Goal: Answer question/provide support: Share knowledge or assist other users

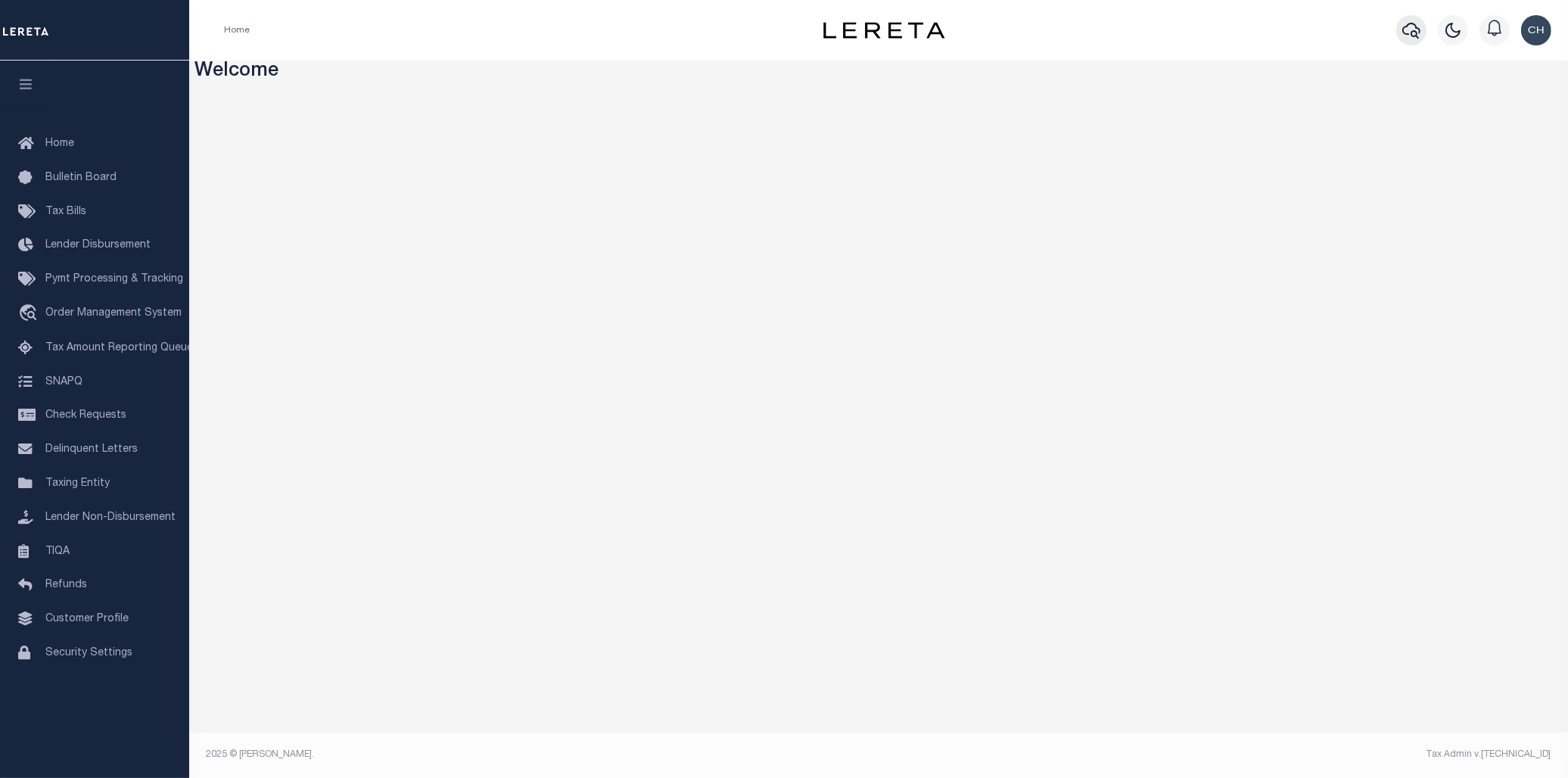
click at [1408, 33] on icon "button" at bounding box center [1411, 30] width 18 height 18
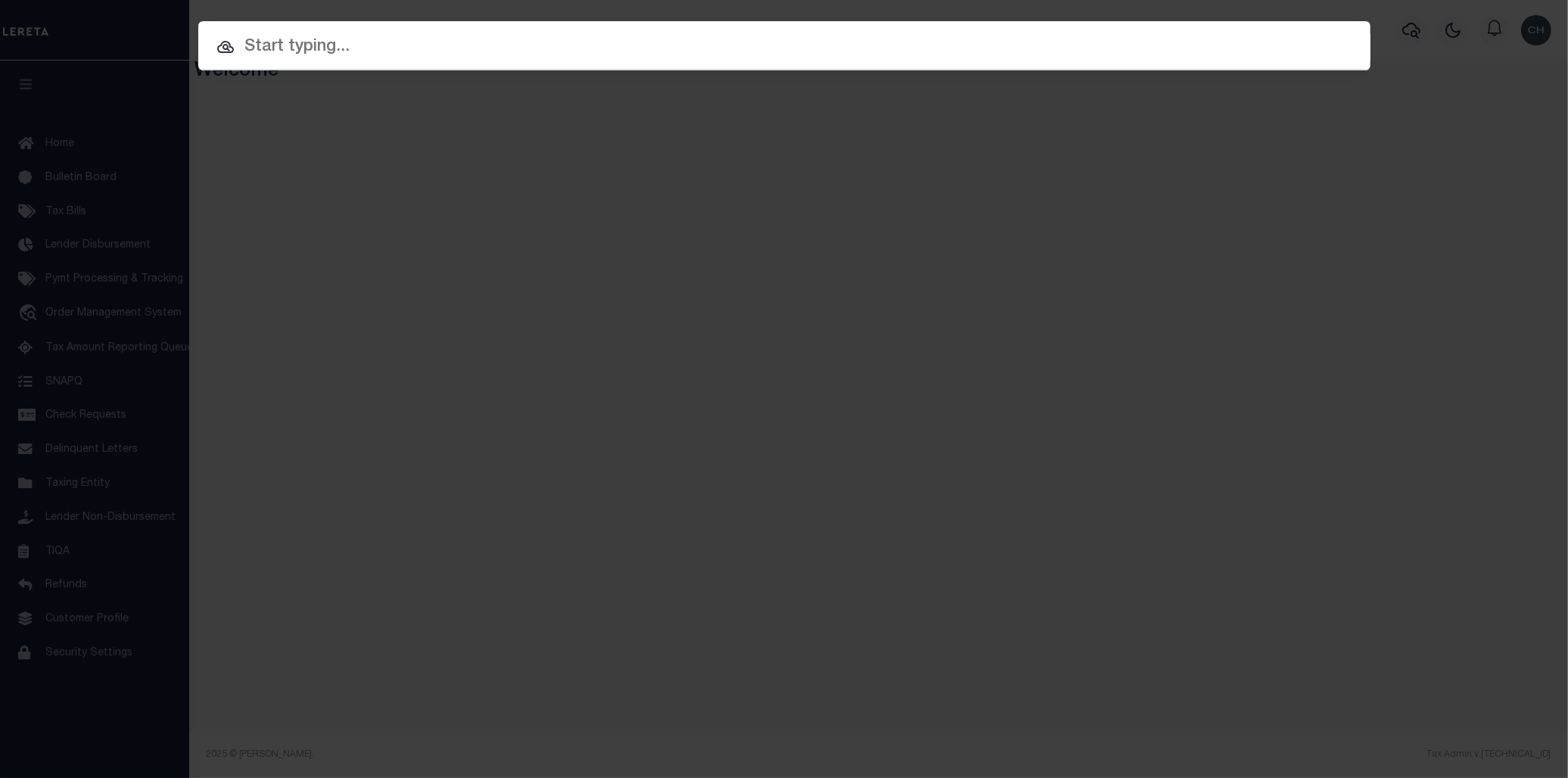
click at [316, 50] on input "text" at bounding box center [785, 47] width 1172 height 27
paste input "175000194"
type input "175000194"
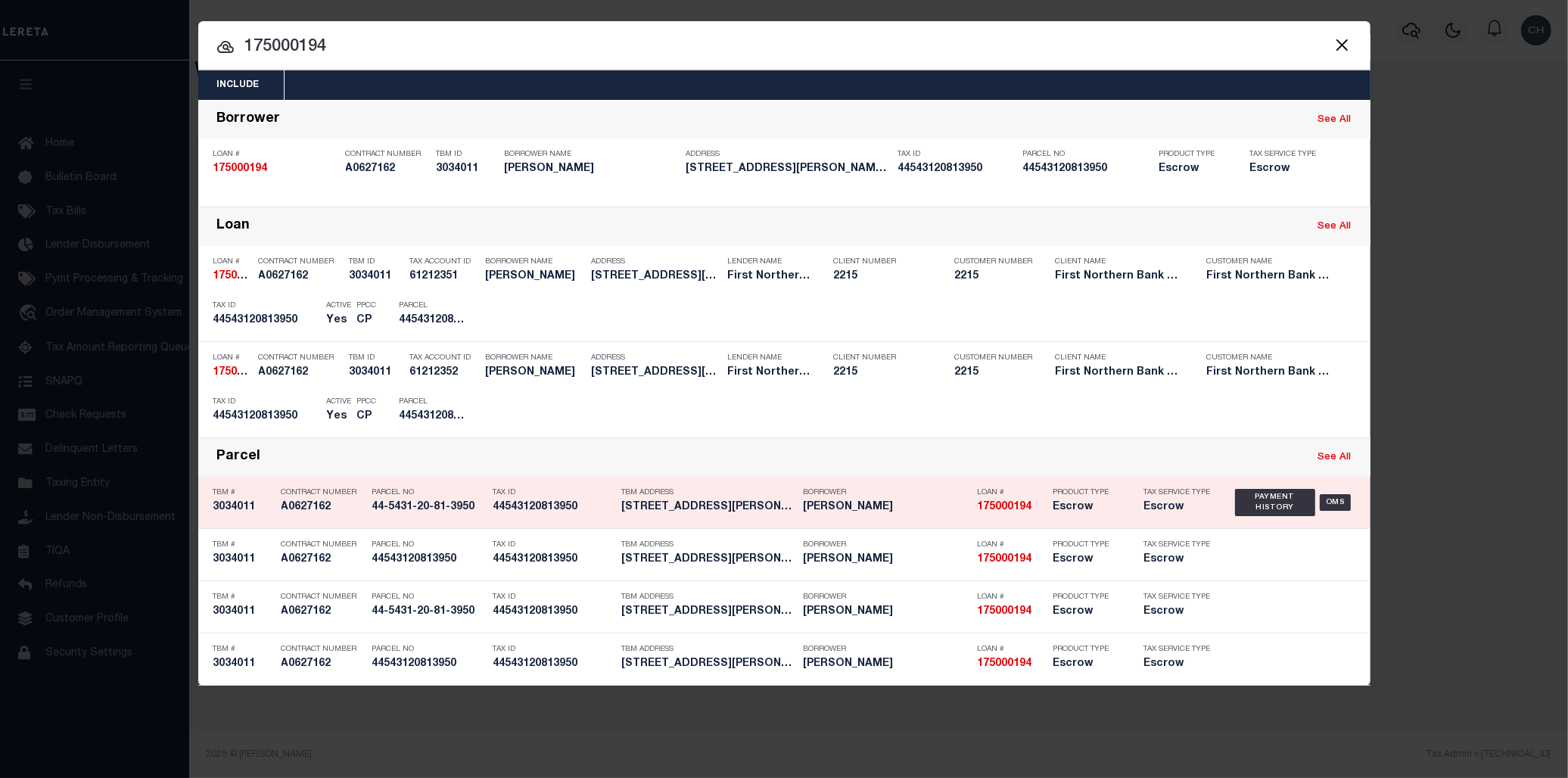
click at [980, 511] on strong "175000194" at bounding box center [1005, 507] width 55 height 11
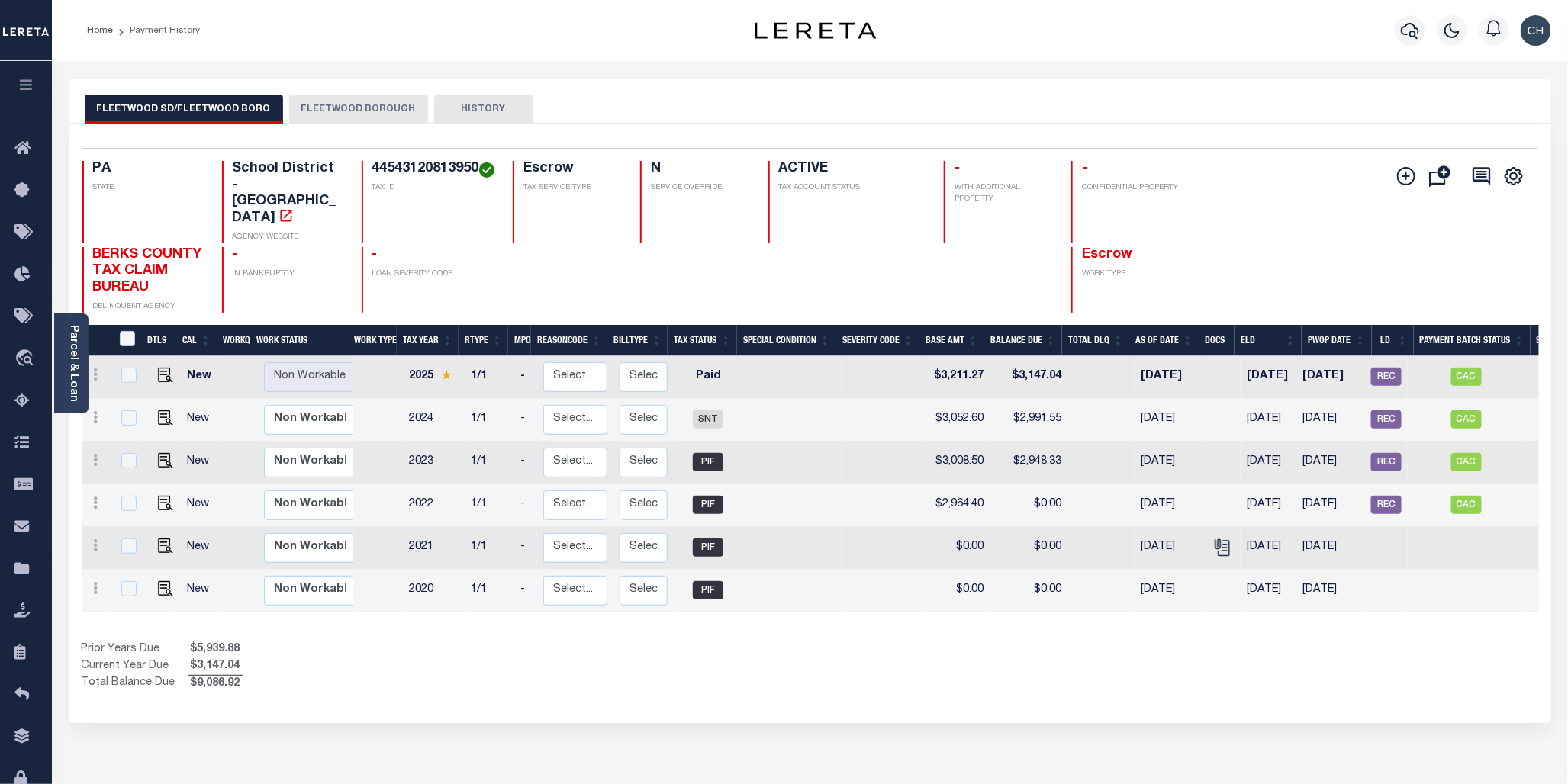
click at [339, 117] on button "FLEETWOOD BOROUGH" at bounding box center [358, 109] width 139 height 29
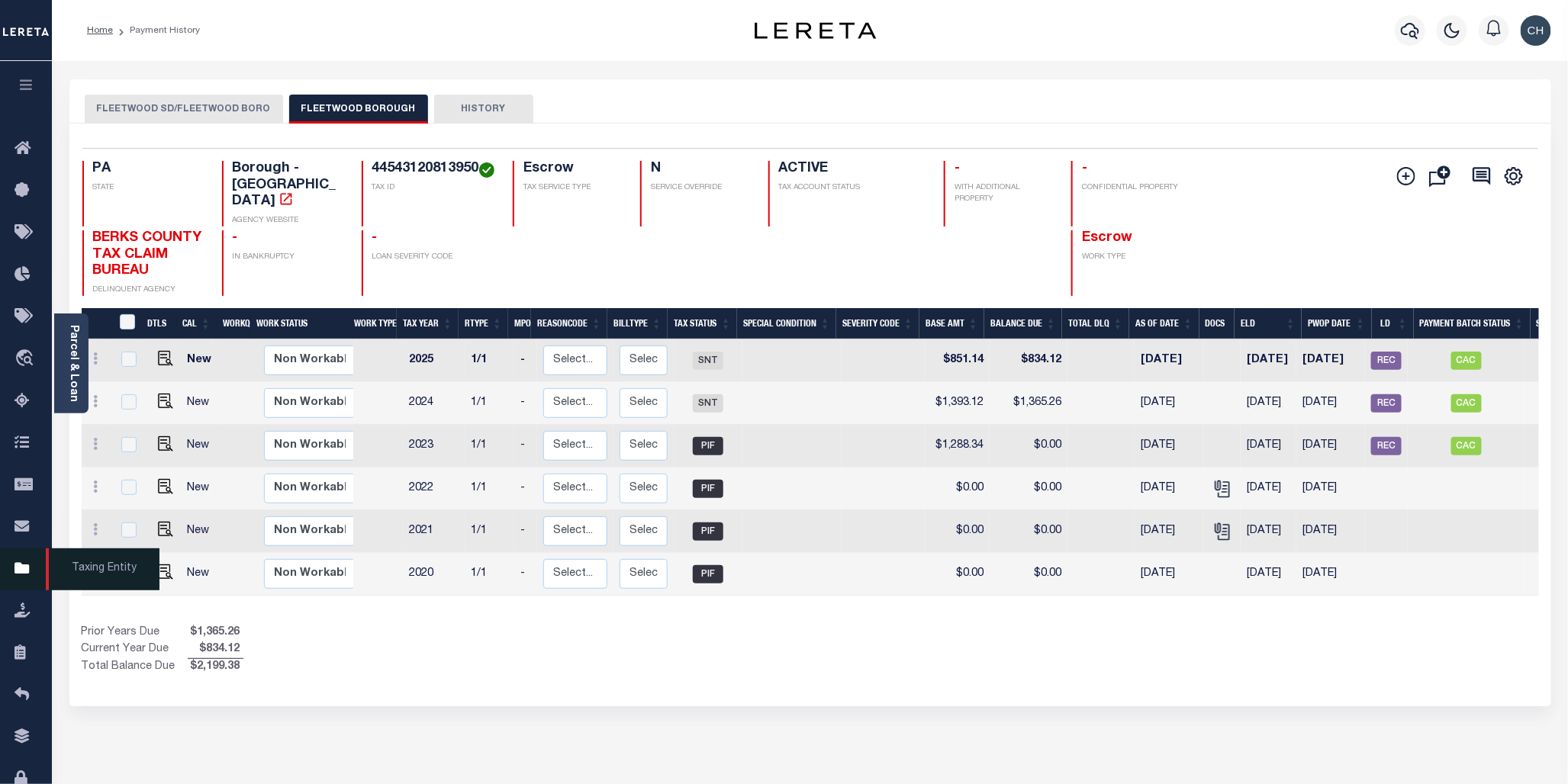
click at [23, 576] on icon at bounding box center [27, 569] width 25 height 19
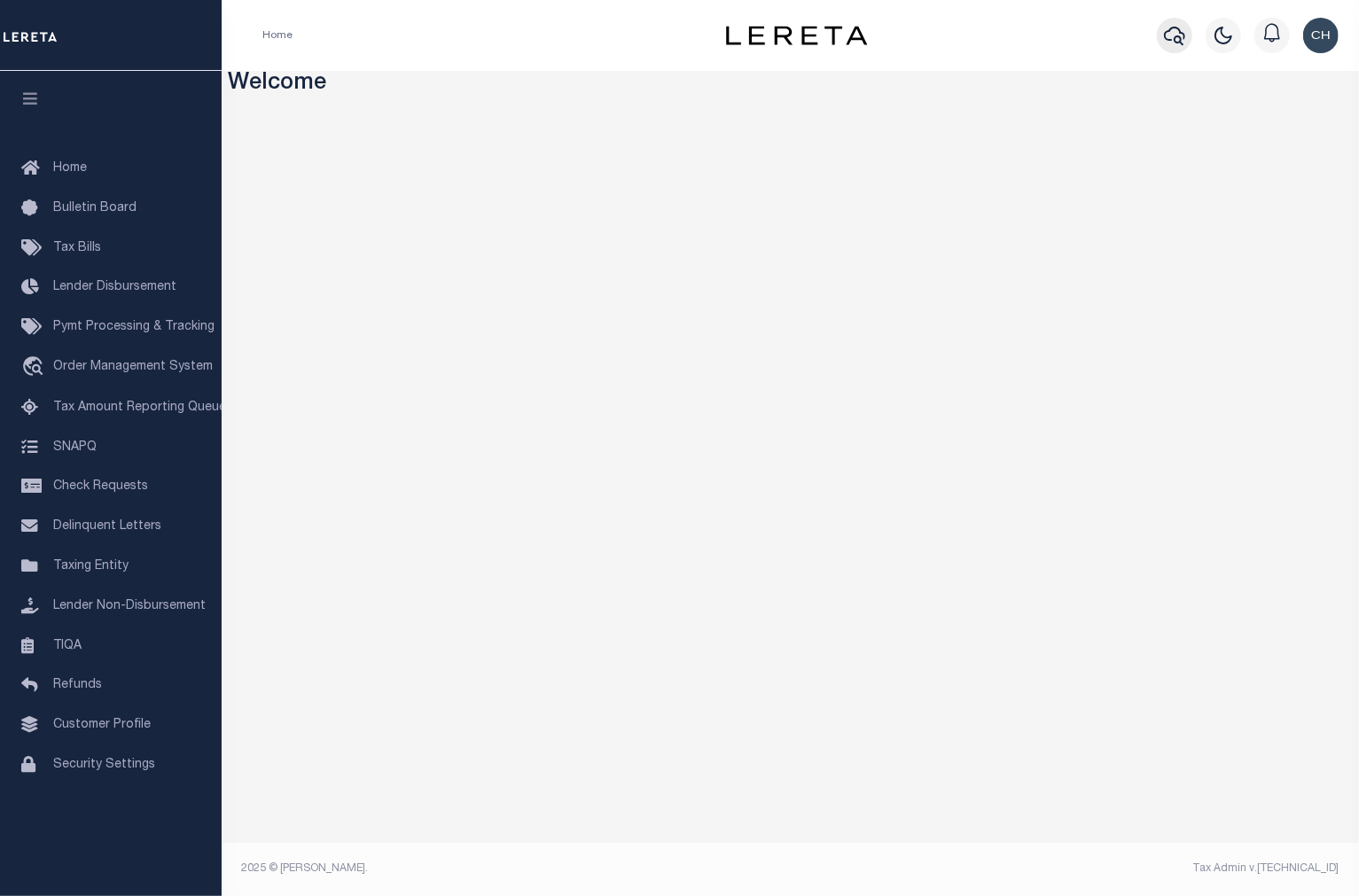
click at [1179, 42] on icon "button" at bounding box center [1175, 36] width 21 height 19
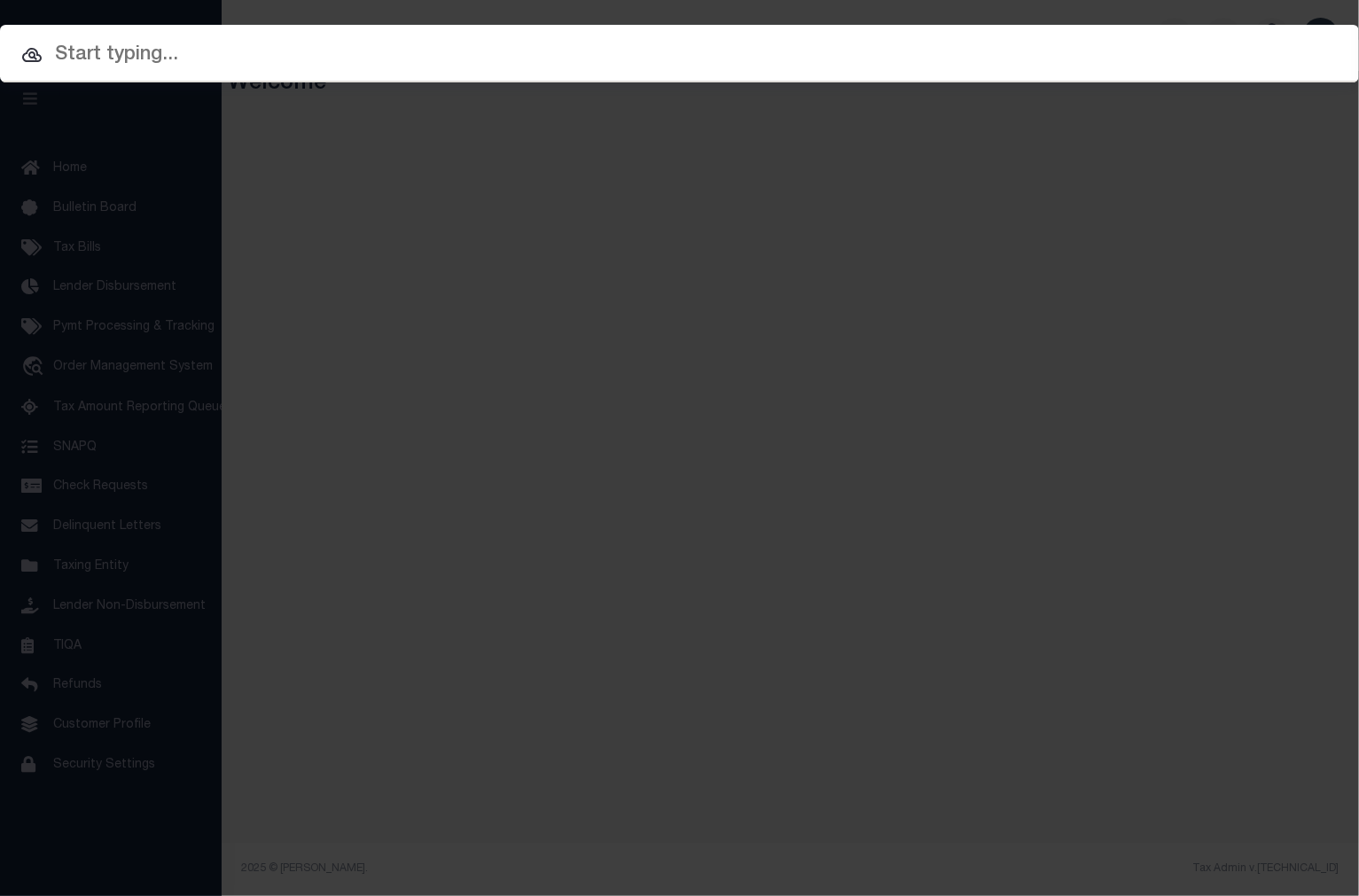
click at [130, 45] on input "text" at bounding box center [680, 55] width 1359 height 31
paste input "175000194 NORMAN"
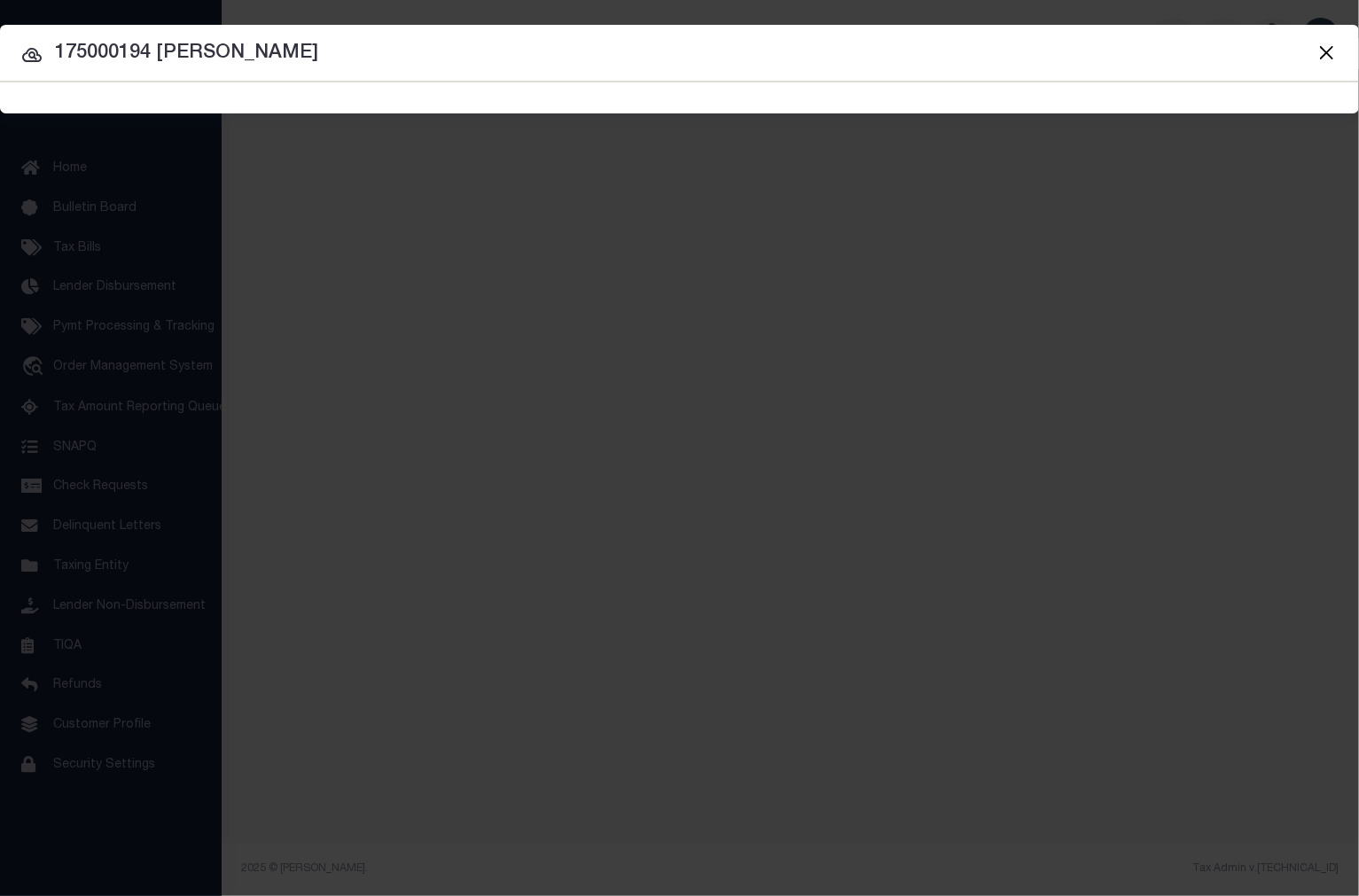
drag, startPoint x: 157, startPoint y: 49, endPoint x: 278, endPoint y: 53, distance: 121.1
click at [278, 53] on input "175000194 NORMAN" at bounding box center [680, 53] width 1359 height 31
type input "175000194"
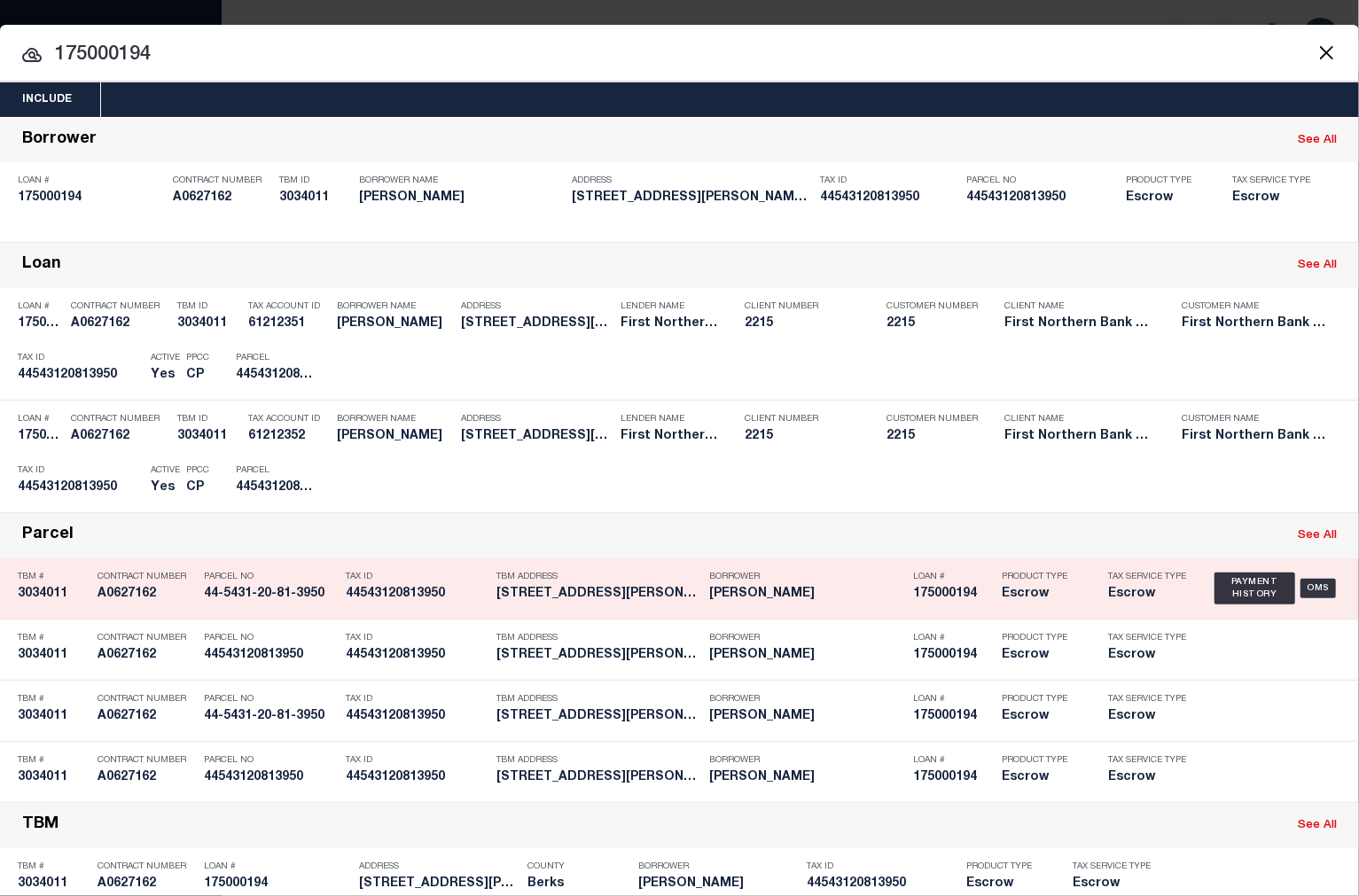
click at [646, 598] on h5 "10 WEST JACKSON STREET FLEETWOO..." at bounding box center [598, 594] width 204 height 15
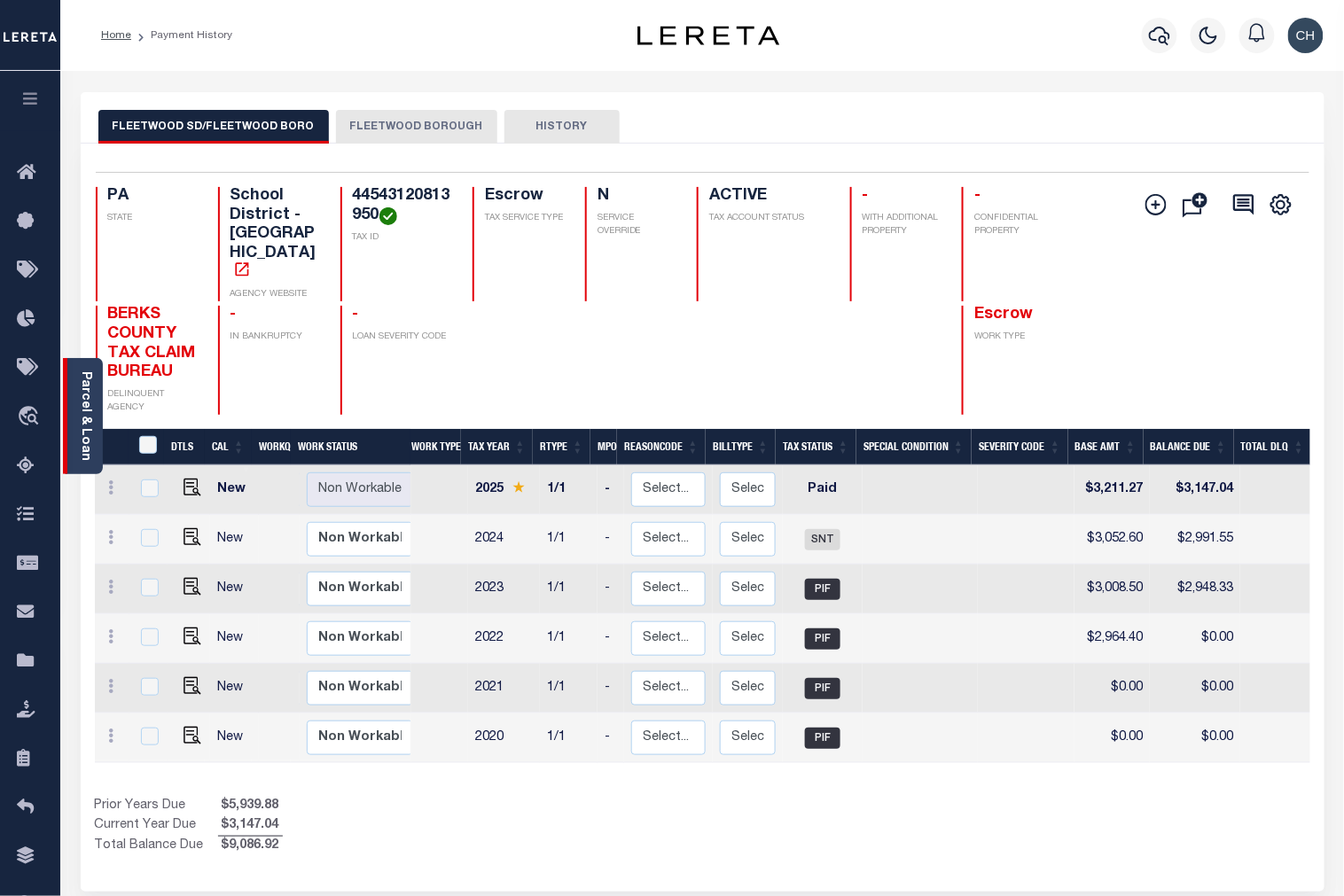
click at [77, 374] on div "Parcel & Loan" at bounding box center [83, 416] width 40 height 116
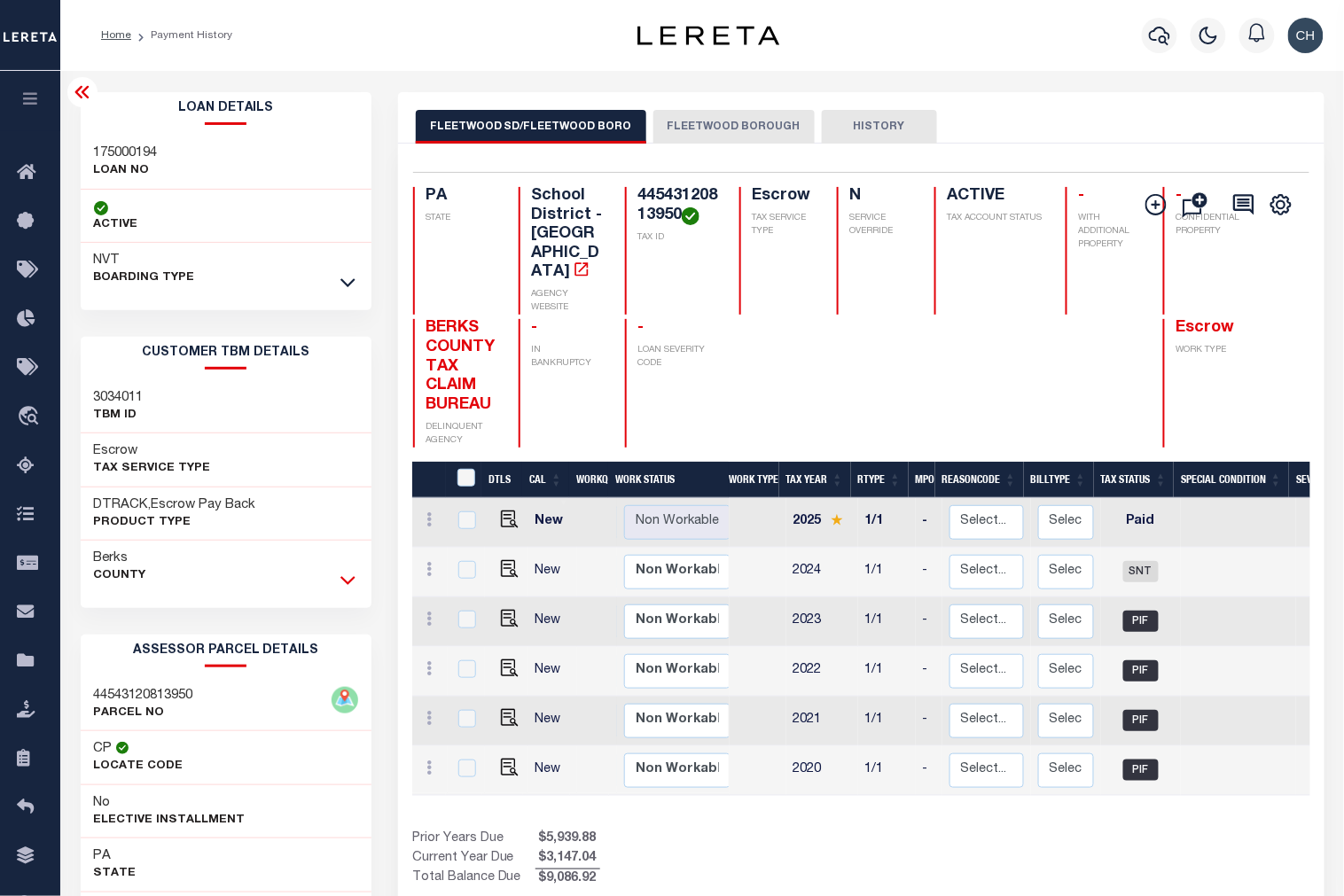
click at [352, 585] on icon at bounding box center [348, 580] width 15 height 19
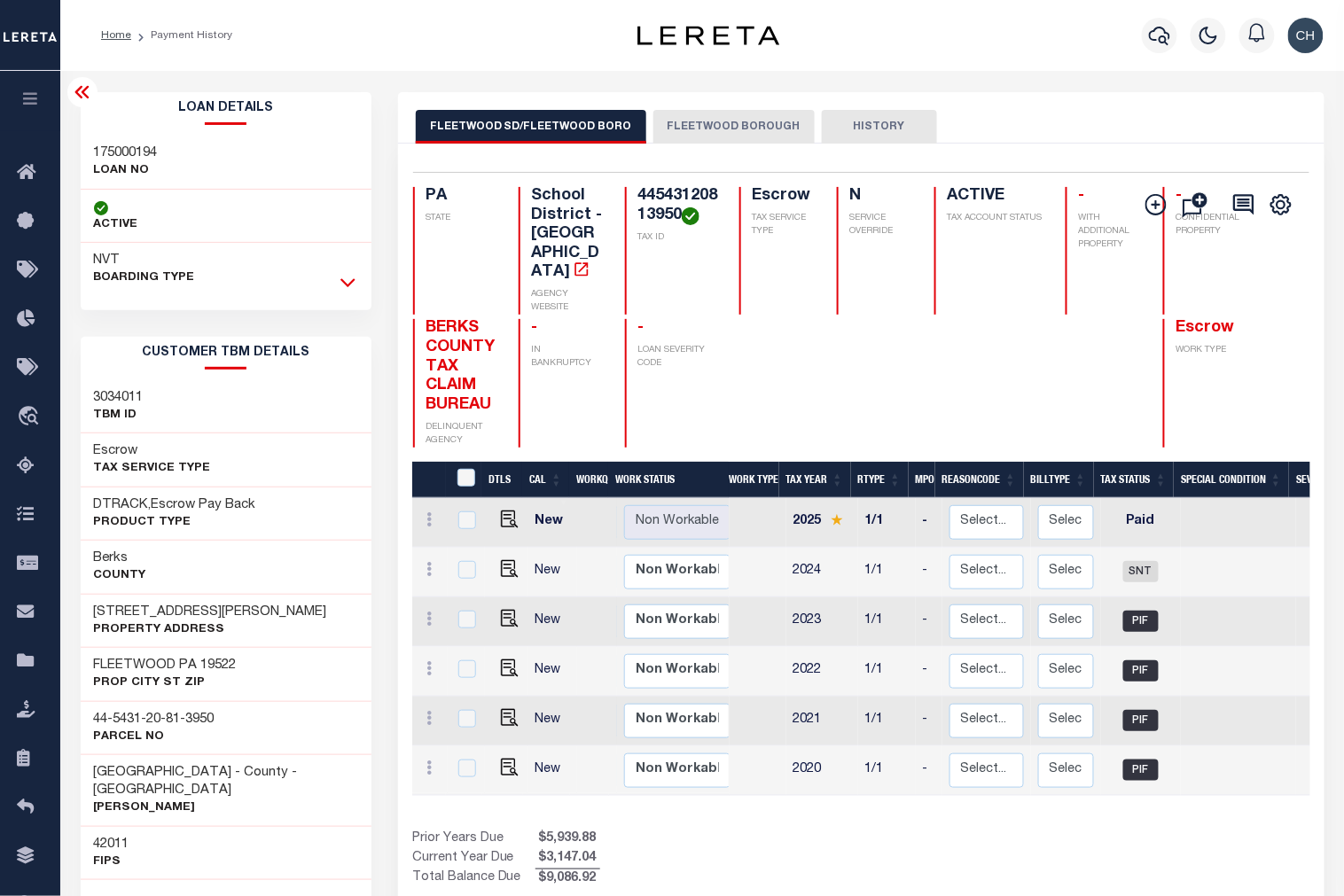
click at [350, 289] on icon at bounding box center [348, 282] width 15 height 19
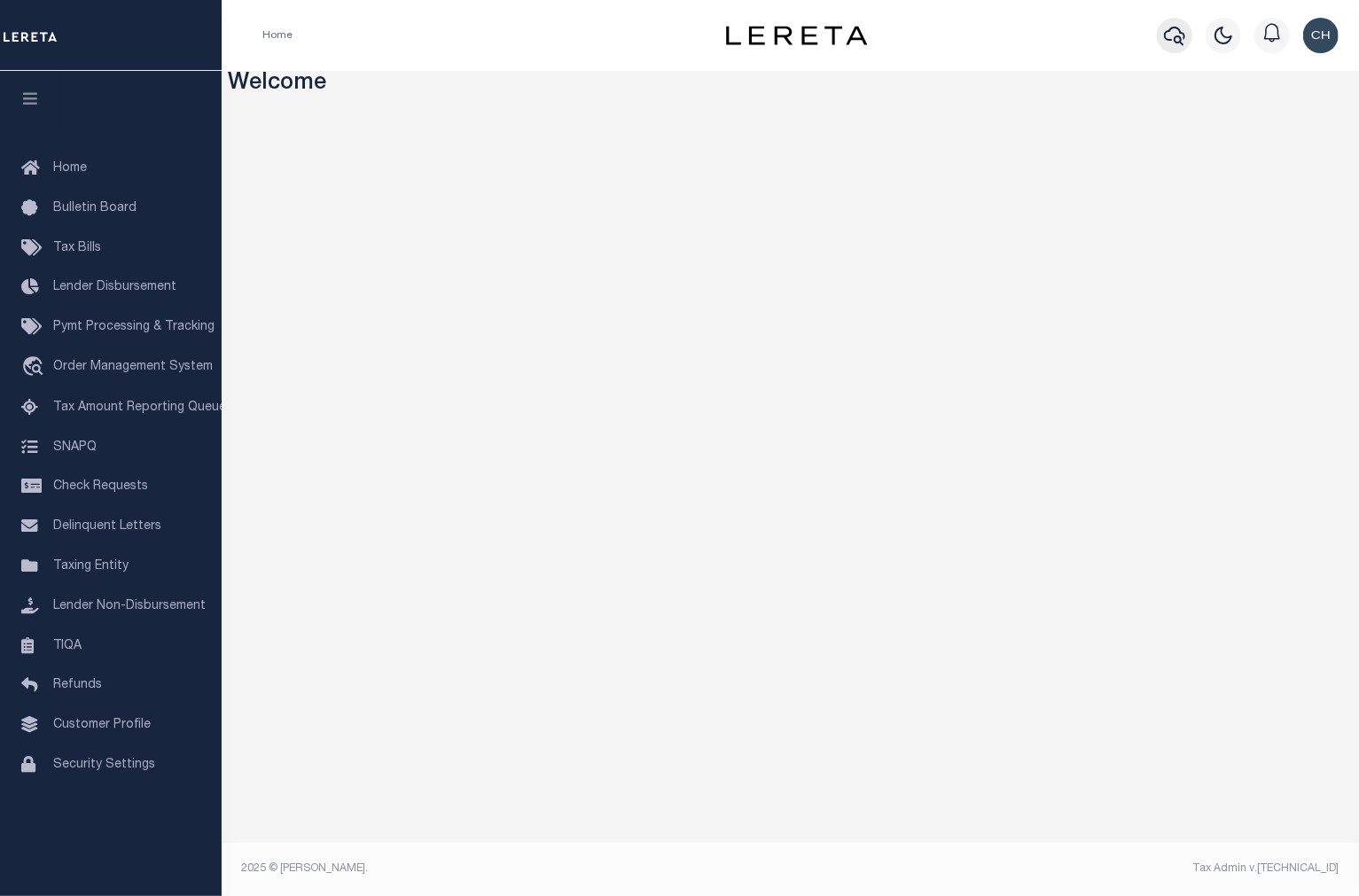
click at [1174, 38] on icon "button" at bounding box center [1175, 36] width 21 height 21
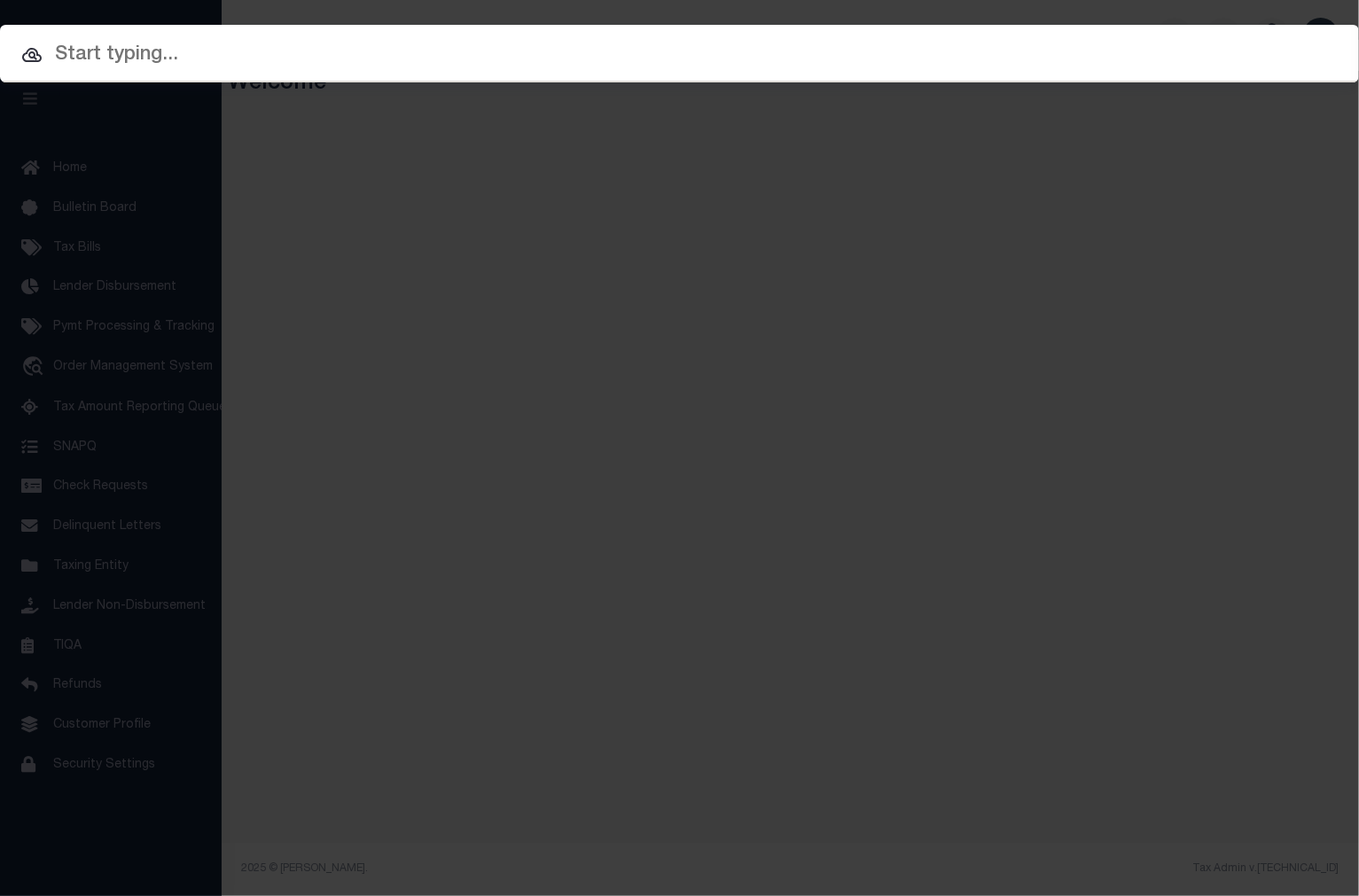
click at [365, 45] on input "text" at bounding box center [680, 55] width 1359 height 31
paste input "175000194"
type input "175000194"
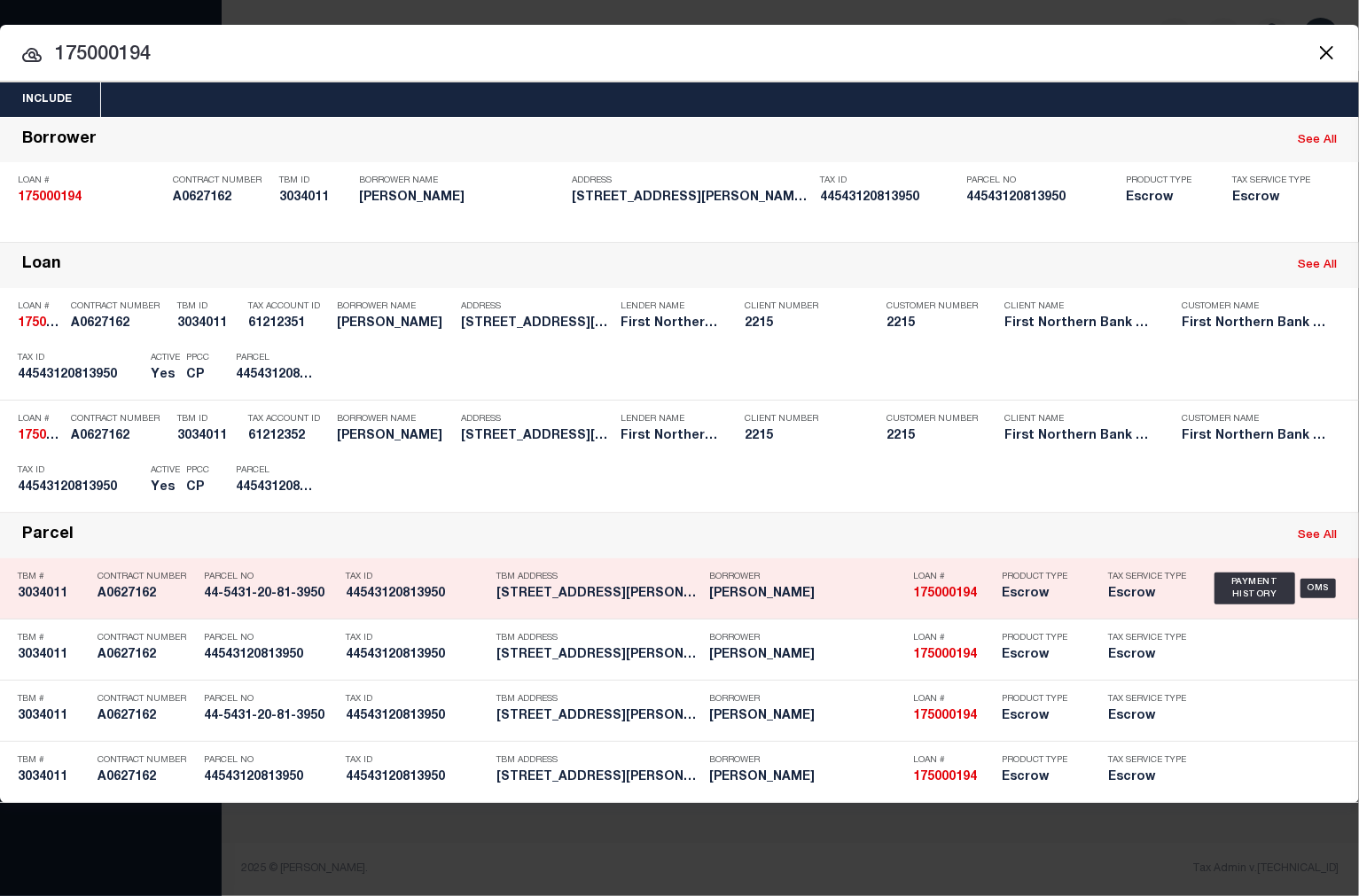
click at [923, 596] on strong "175000194" at bounding box center [945, 594] width 64 height 12
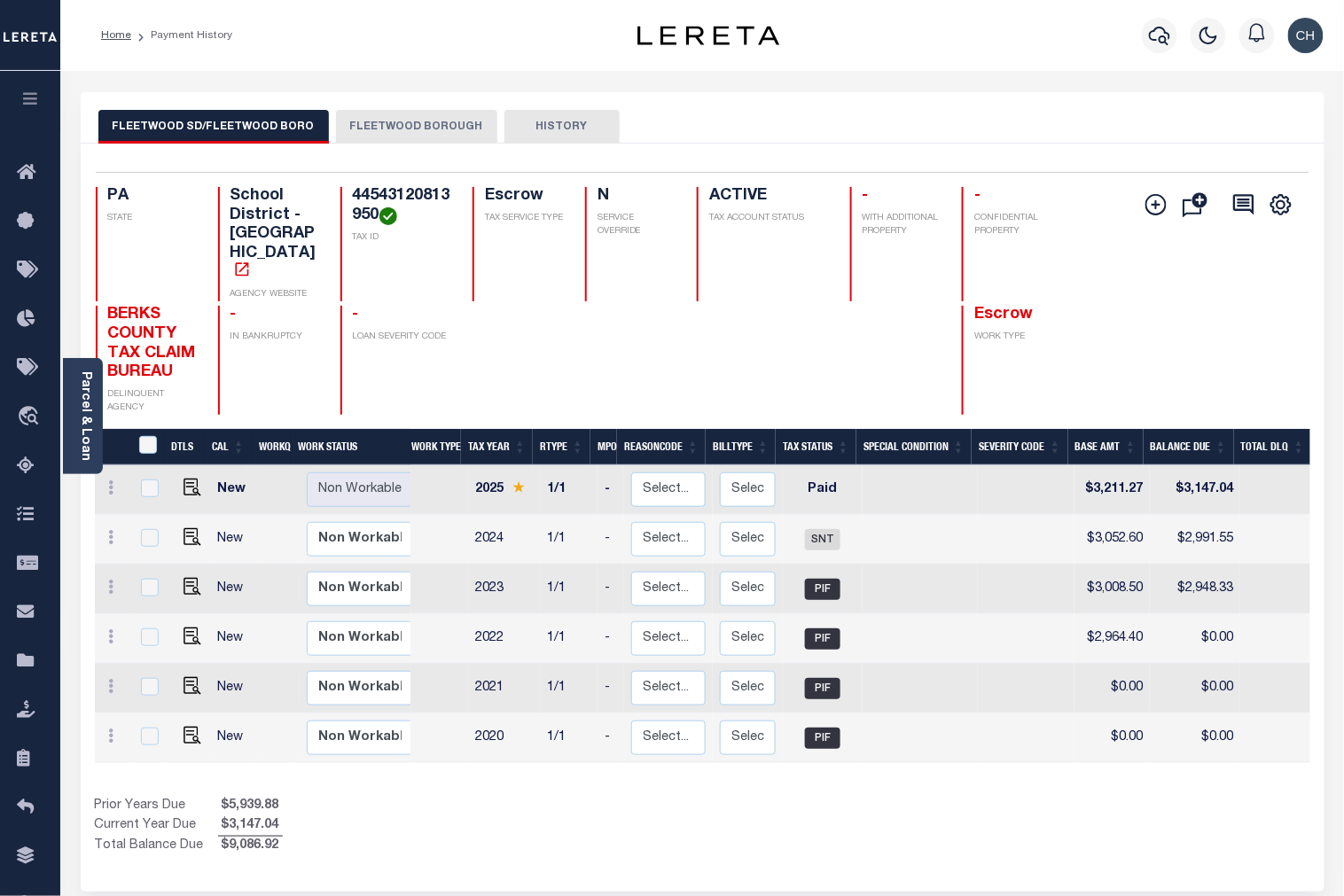
click at [392, 126] on button "FLEETWOOD BOROUGH" at bounding box center [416, 127] width 161 height 34
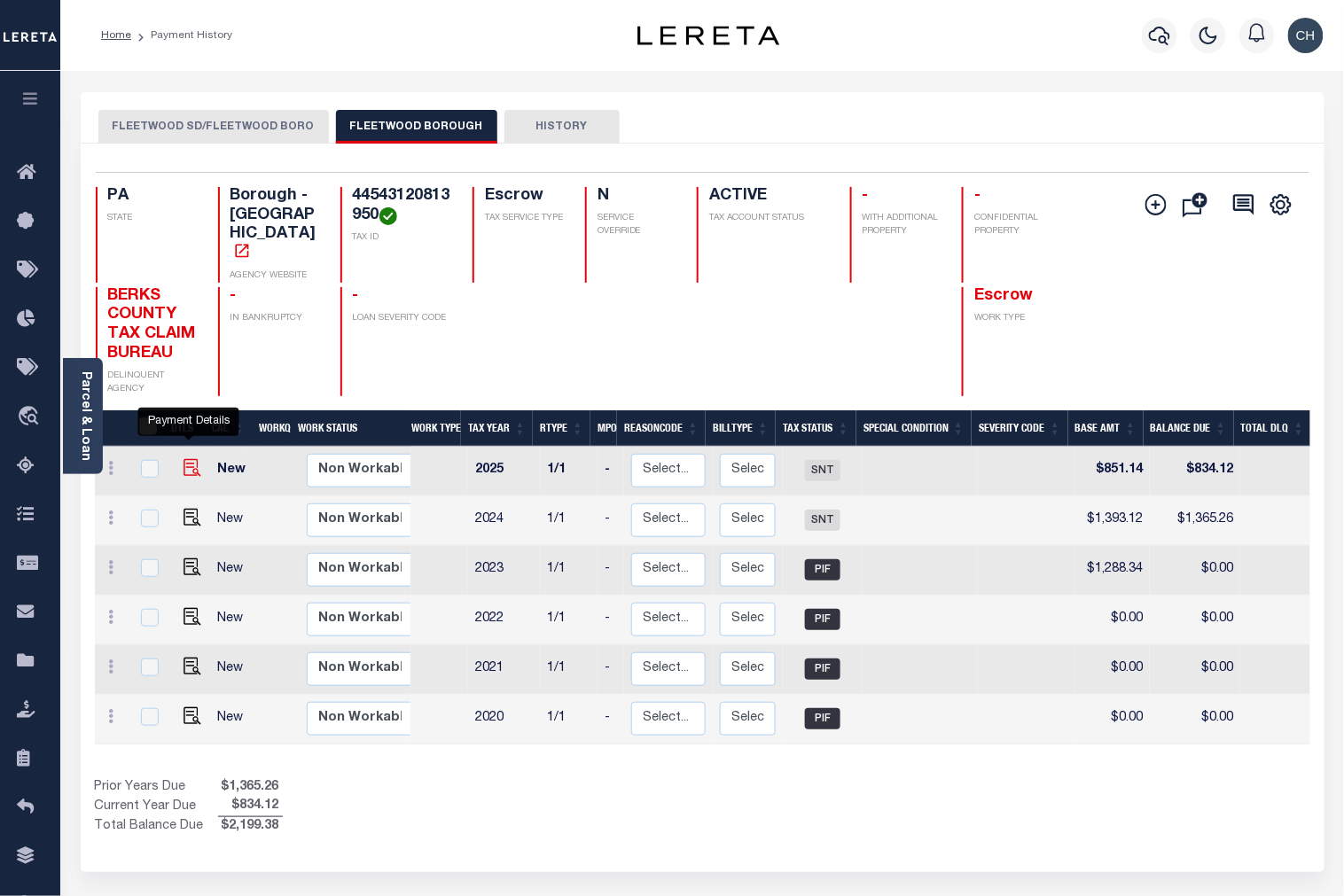
click at [187, 459] on img "" at bounding box center [193, 468] width 18 height 18
checkbox input "true"
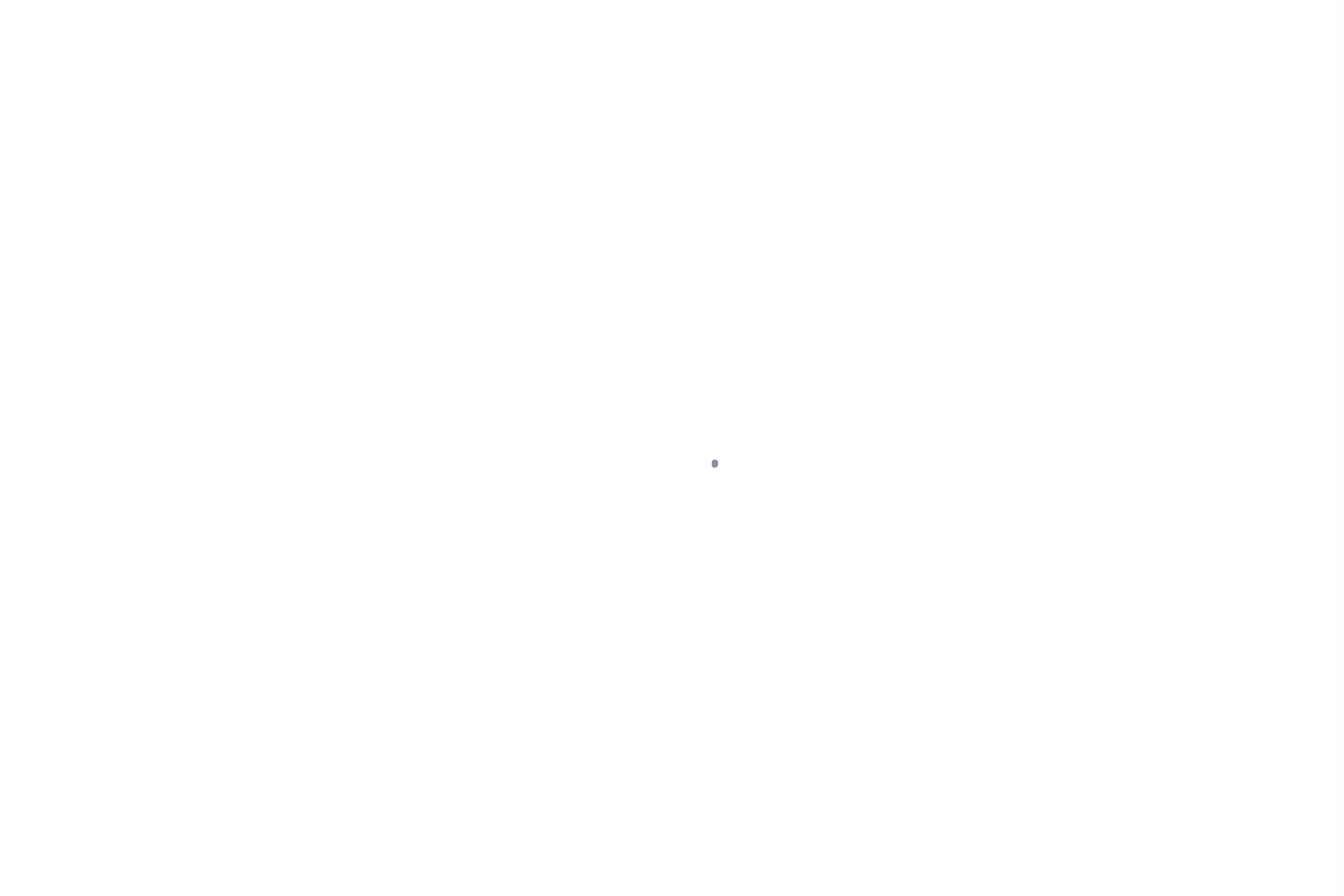
select select "SNT"
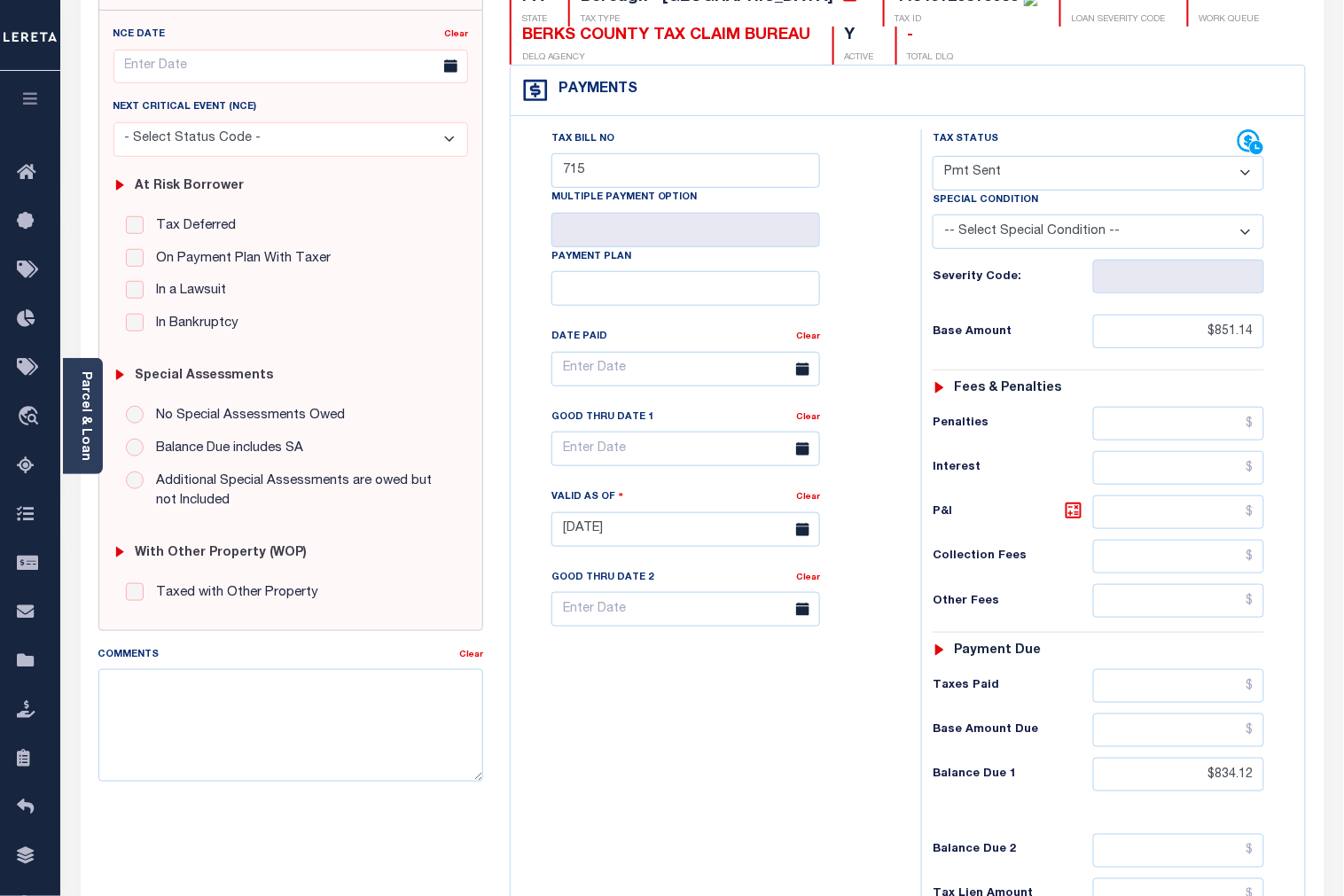
scroll to position [208, 0]
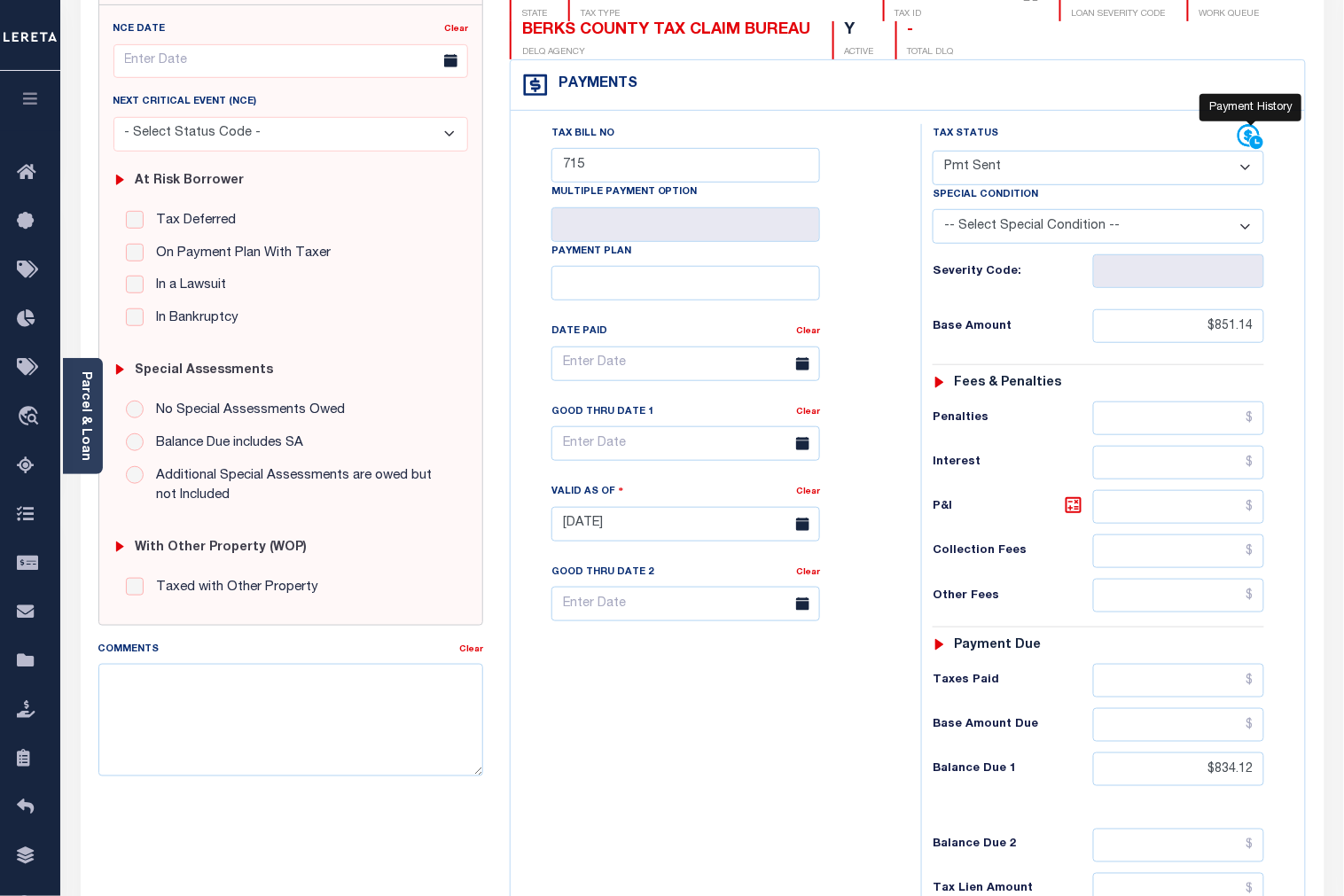
click at [1253, 142] on icon at bounding box center [1257, 142] width 13 height 13
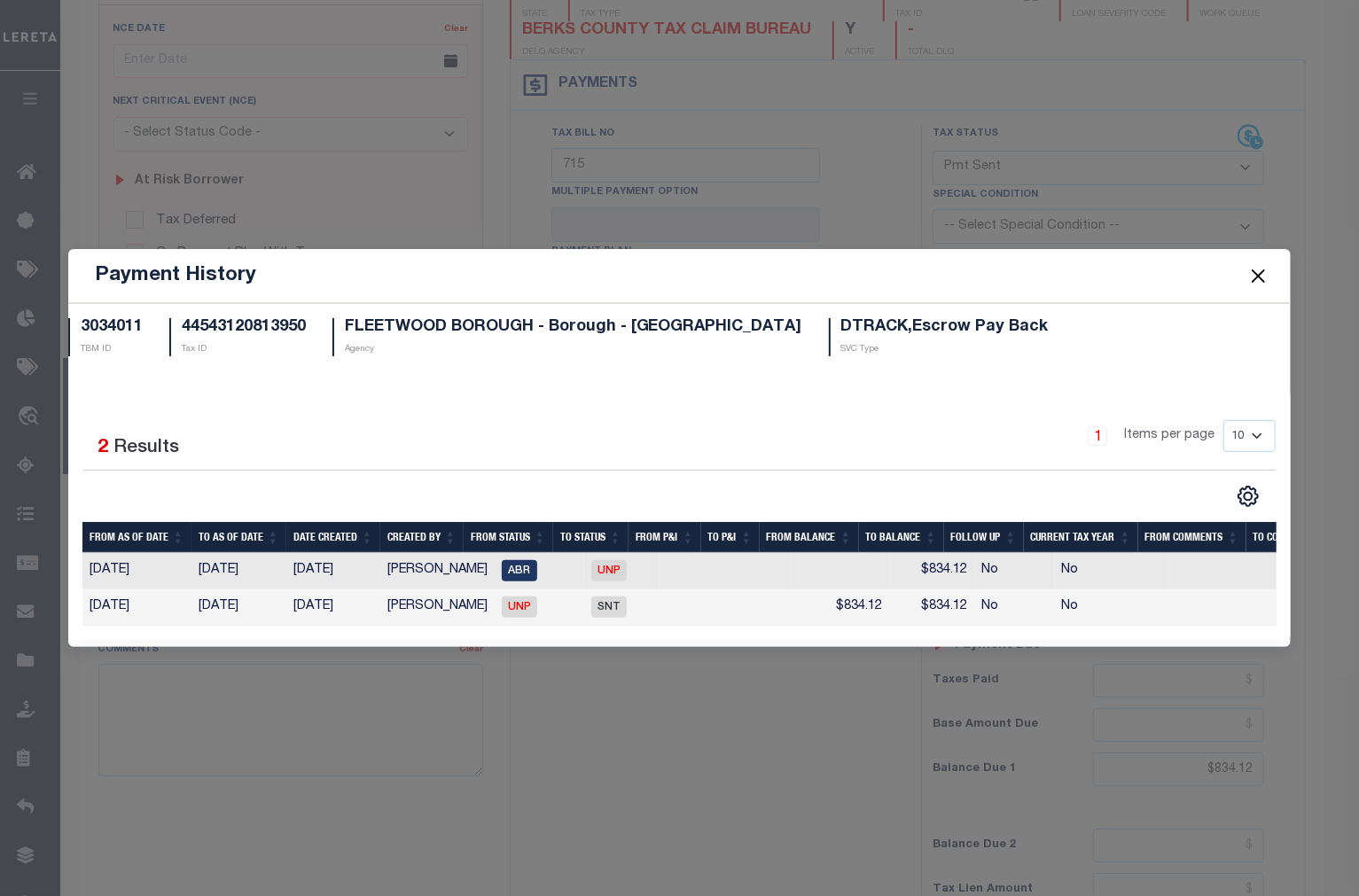
click at [1256, 266] on button "Close" at bounding box center [1258, 275] width 23 height 23
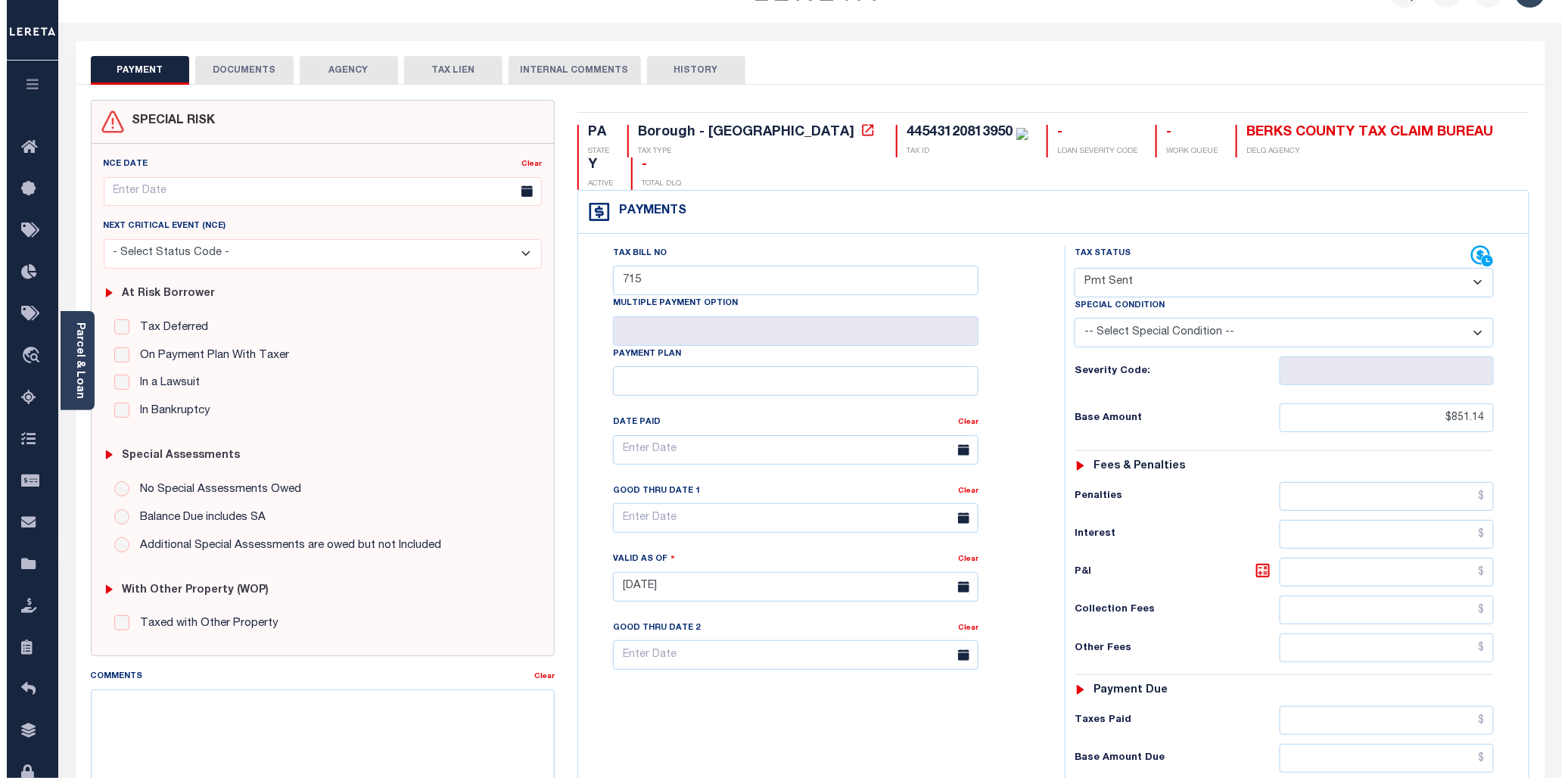
scroll to position [0, 0]
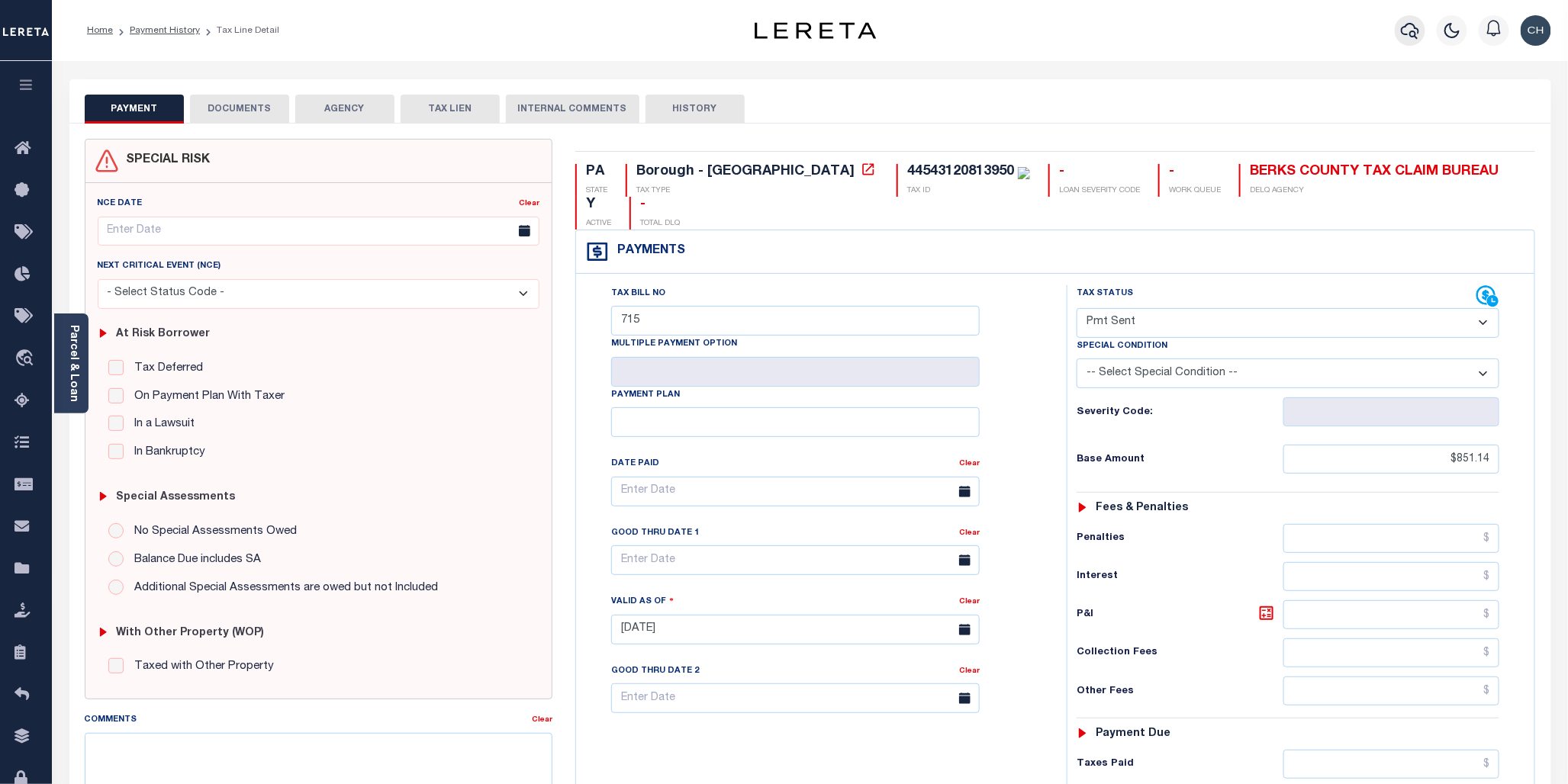
click at [1156, 35] on icon "button" at bounding box center [1411, 31] width 18 height 16
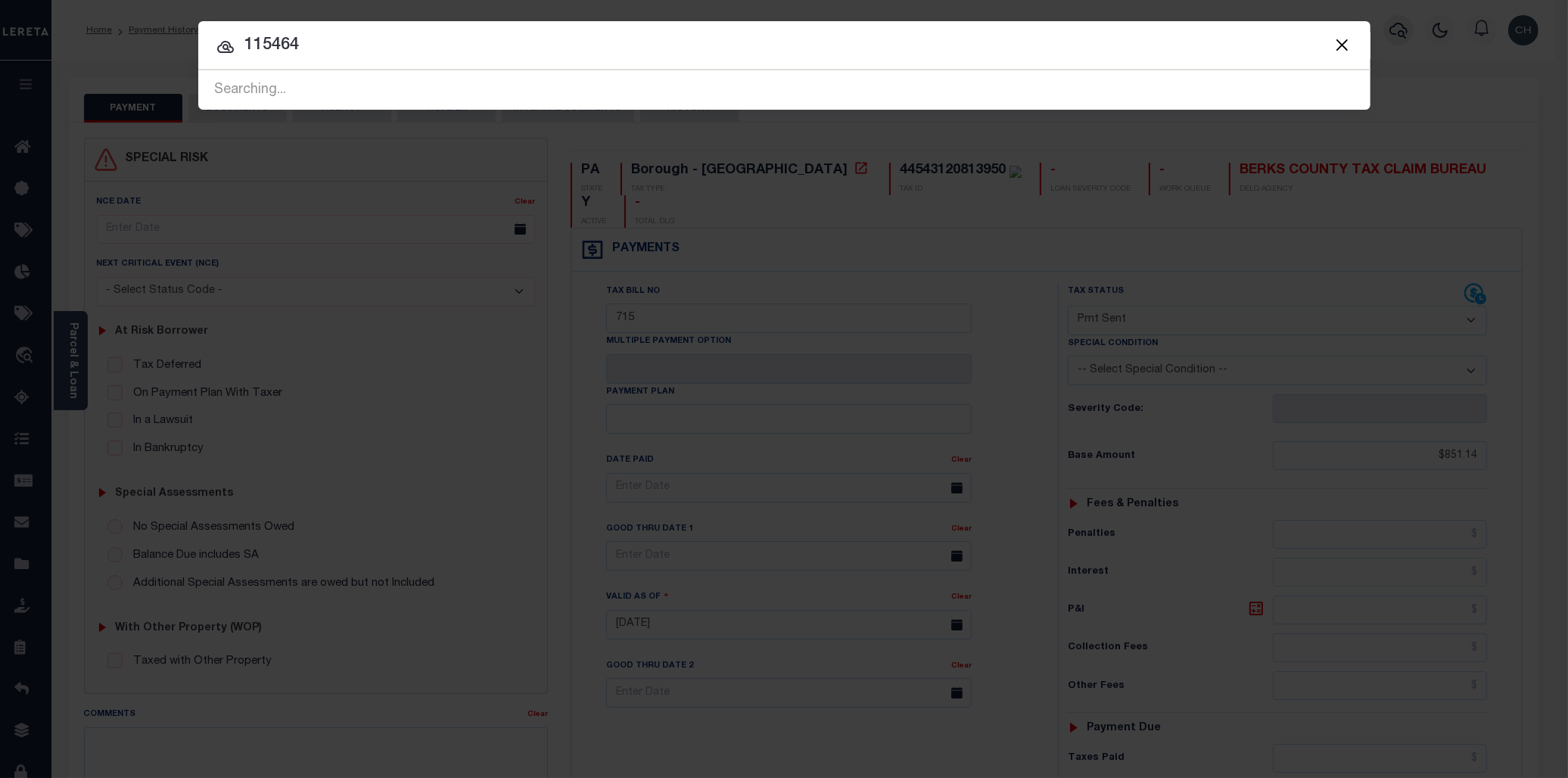
type input "115464"
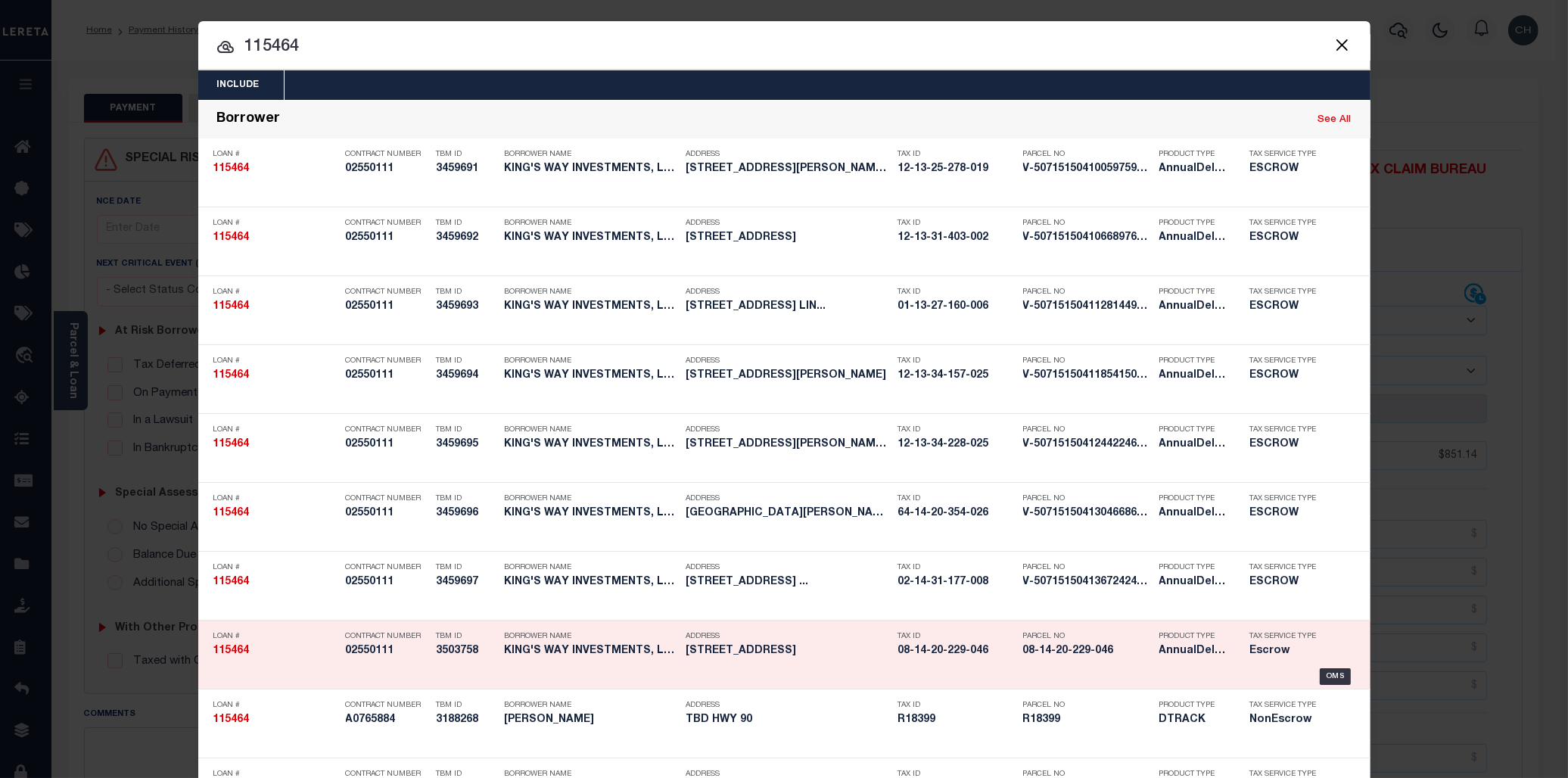
click at [1025, 646] on h5 "08-14-20-229-046" at bounding box center [1087, 651] width 129 height 13
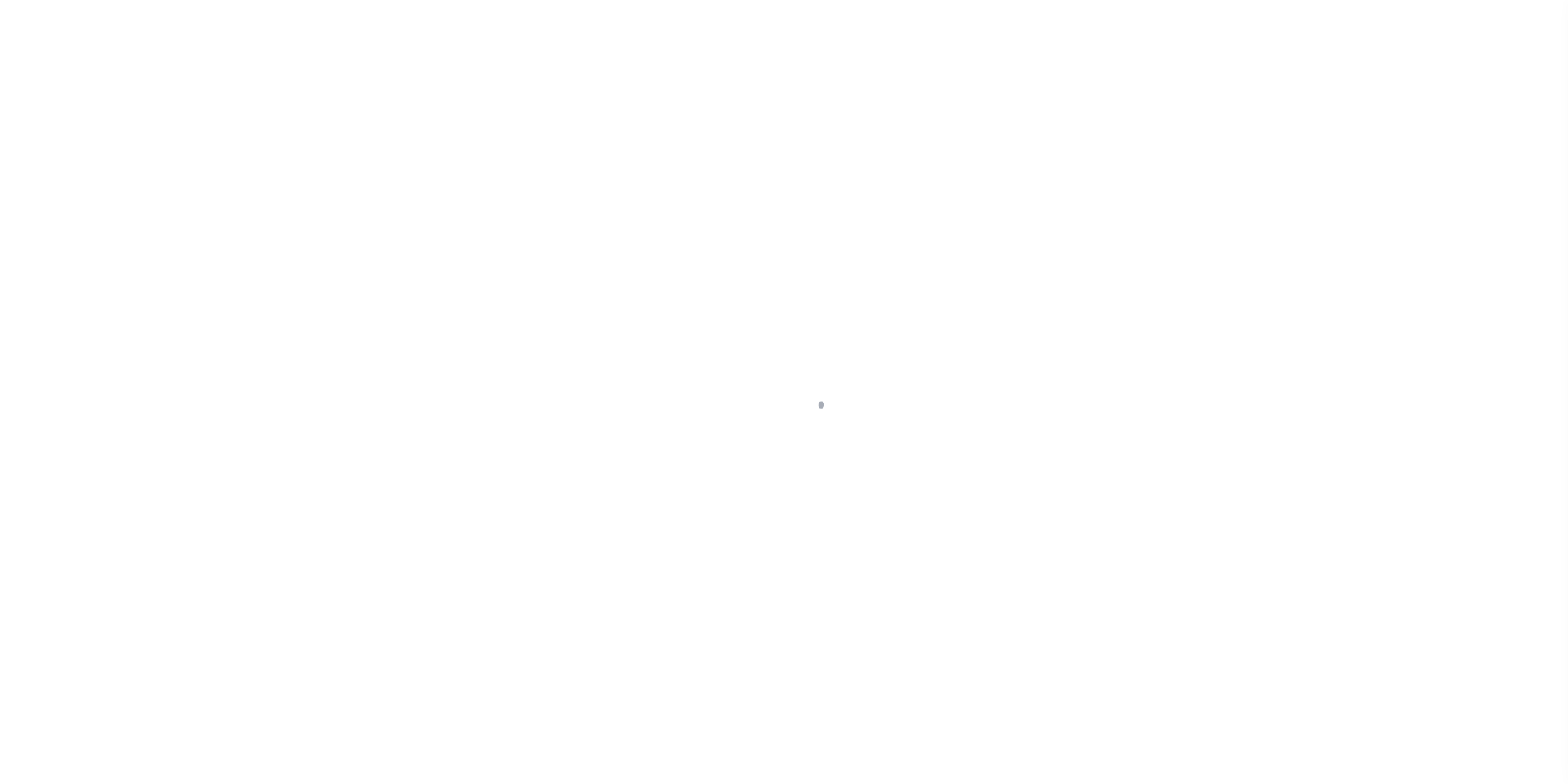
select select "Escrow"
type input "[STREET_ADDRESS]"
type input "1420229046"
type input "[GEOGRAPHIC_DATA] MI 48066"
type input "115464-4"
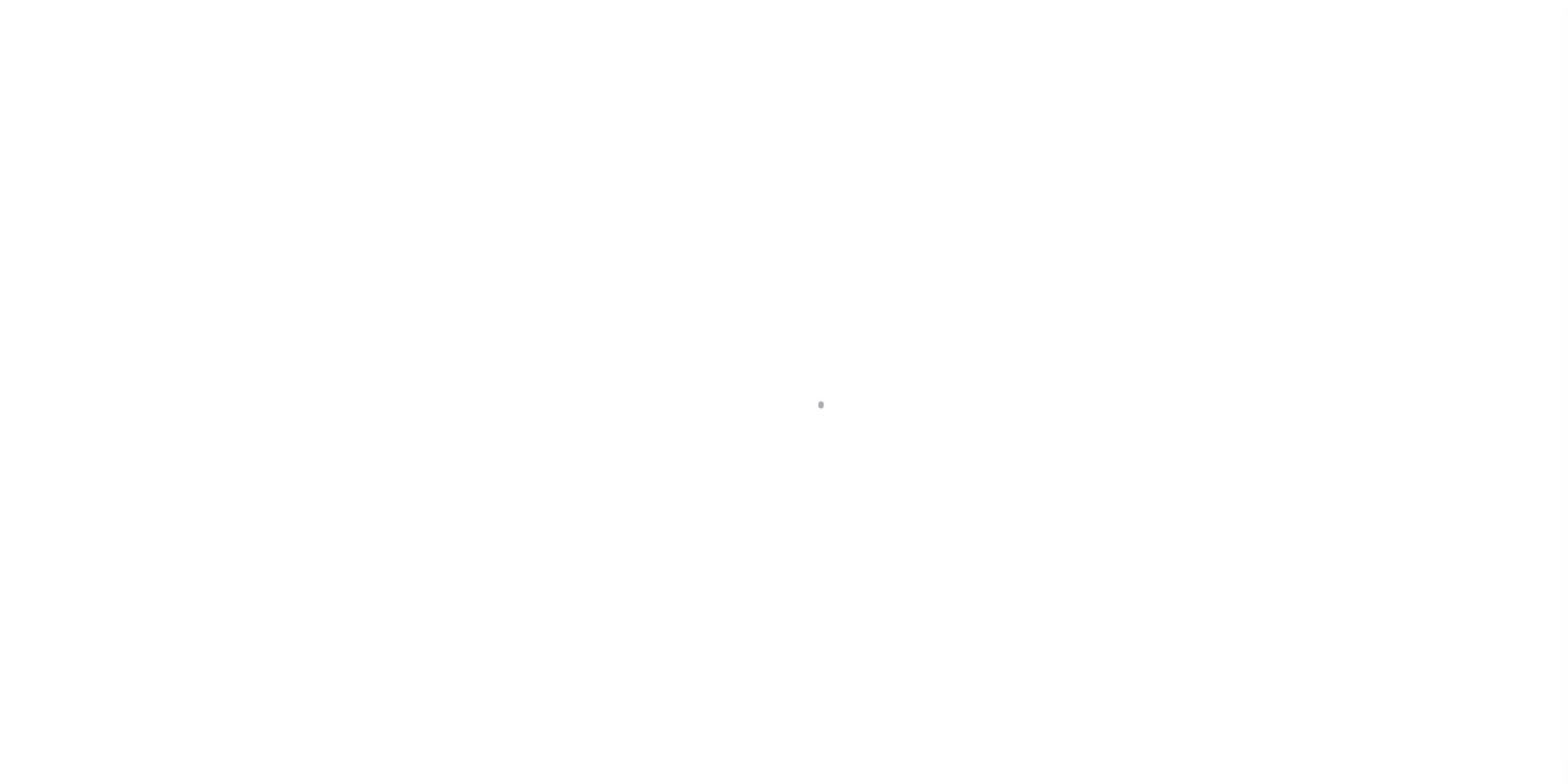
type input "MI"
select select
select select "2"
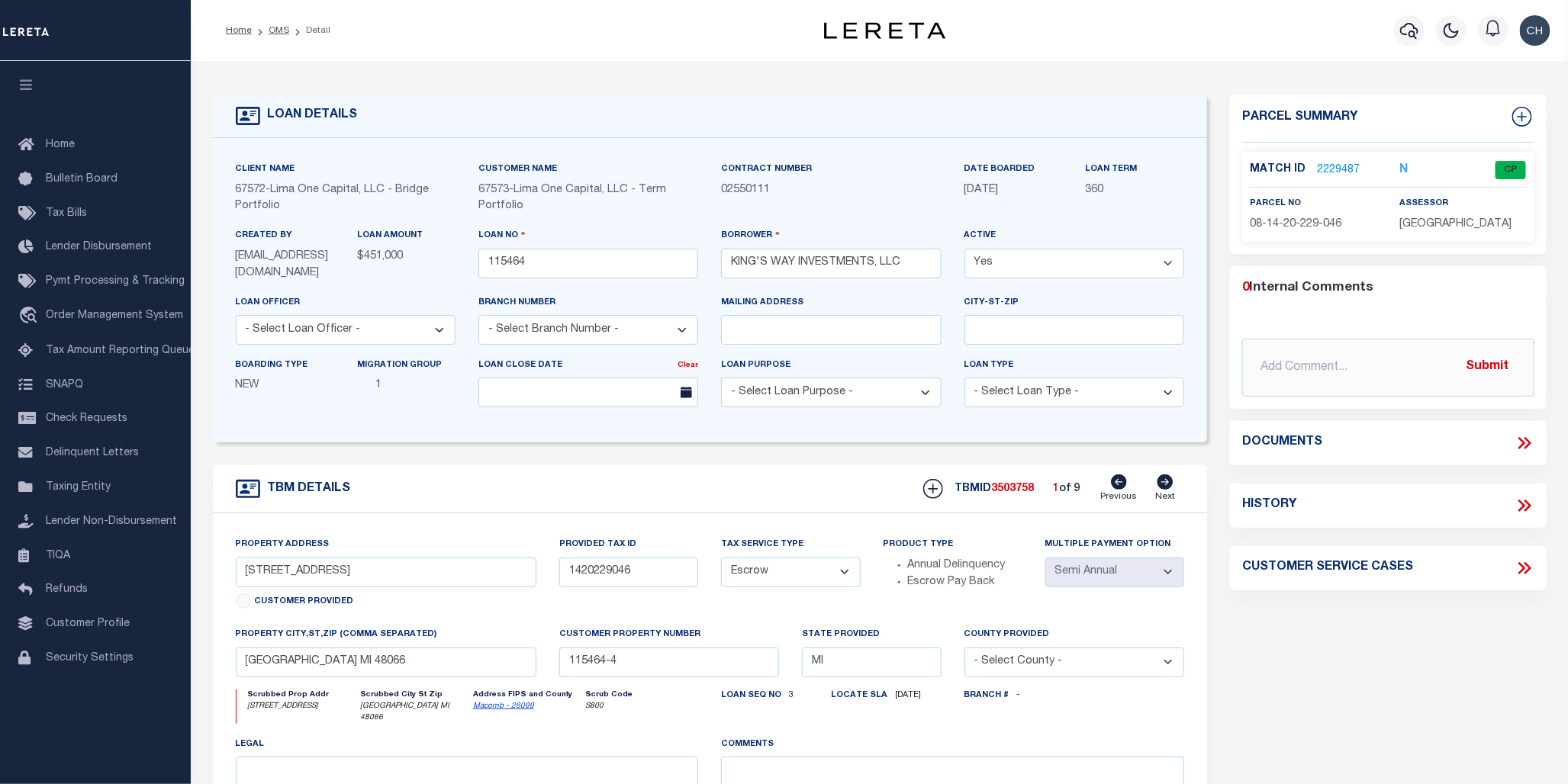
click at [1339, 170] on link "2229487" at bounding box center [1339, 170] width 43 height 16
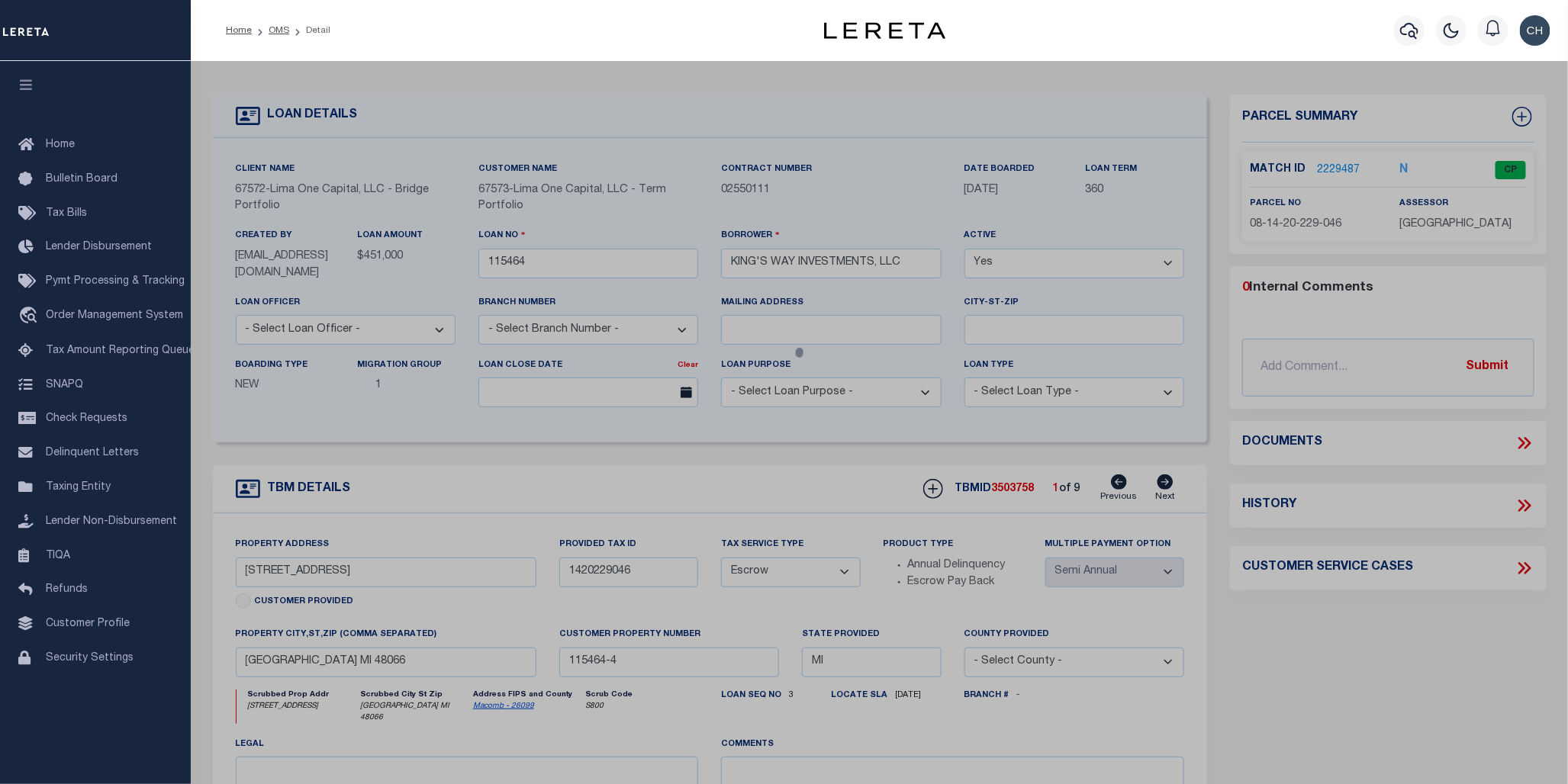
checkbox input "false"
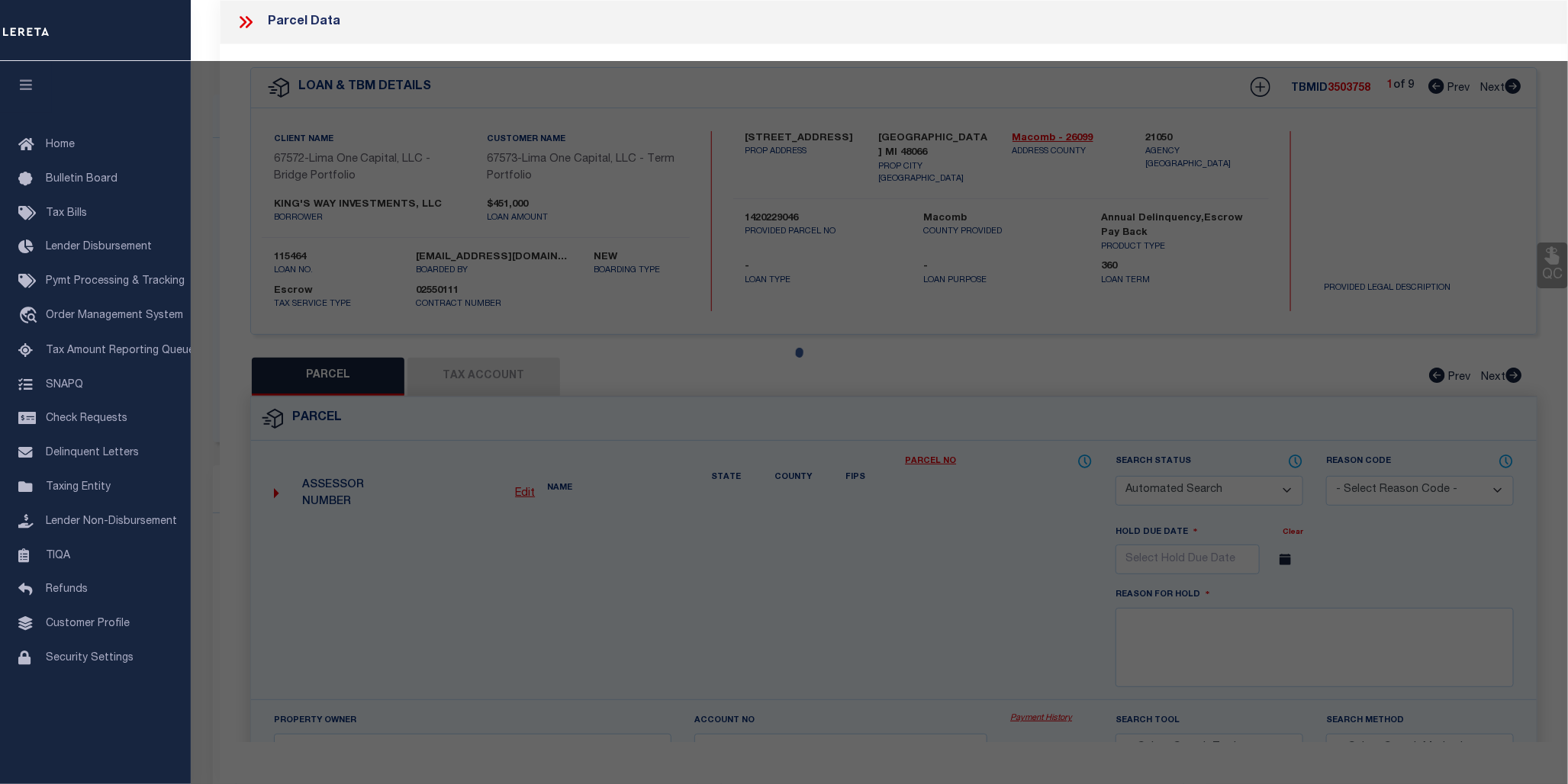
select select "CP"
type input "SIMON,ZAIDEE"
select select "ATL"
select select "ADD"
type input "26630 OAK ST"
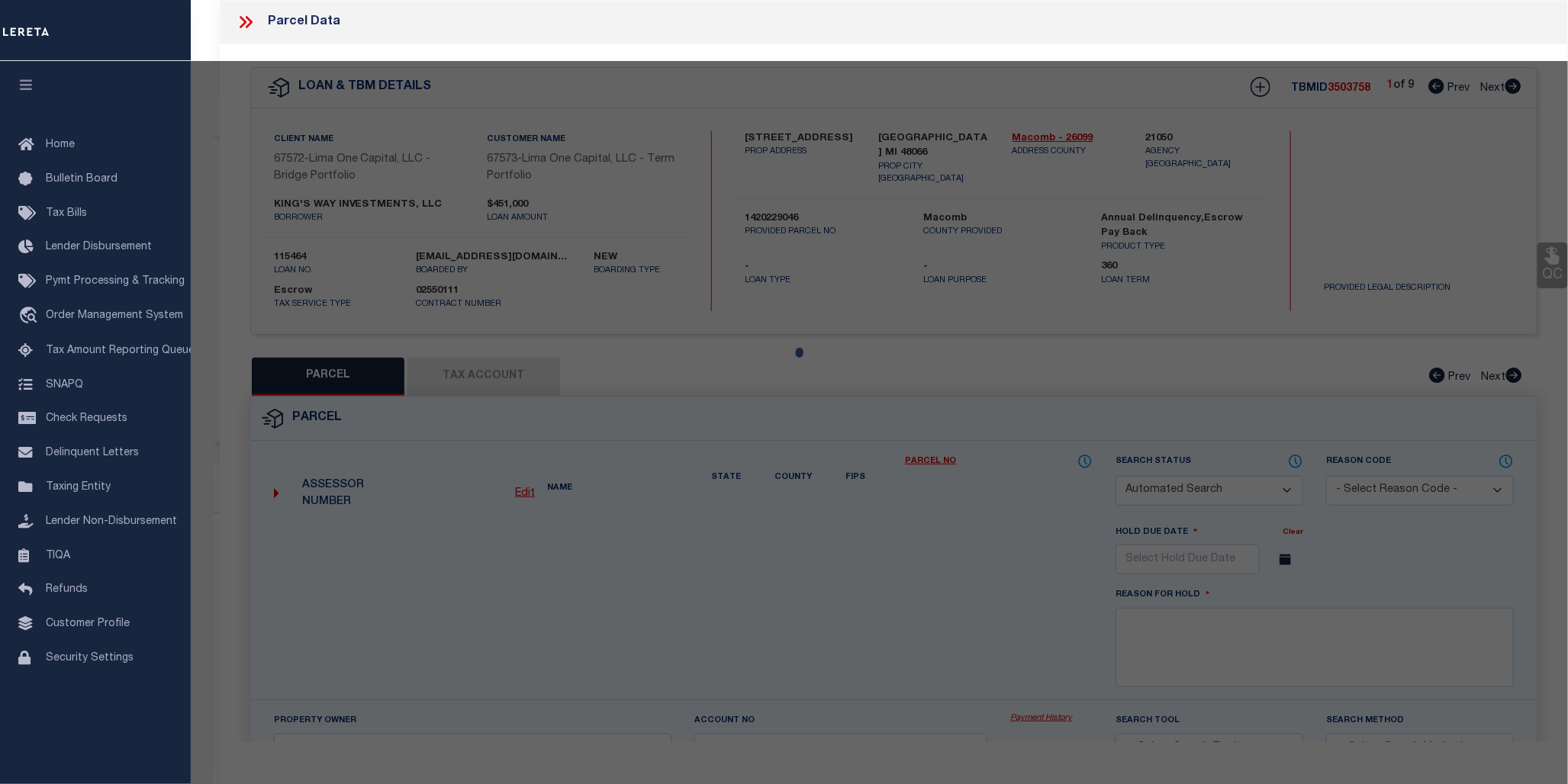
checkbox input "false"
type input "ROSEVILLE, MI 48066"
type textarea "ROSEVILLE FARMS #5 N 73.75 FT LOT 26"
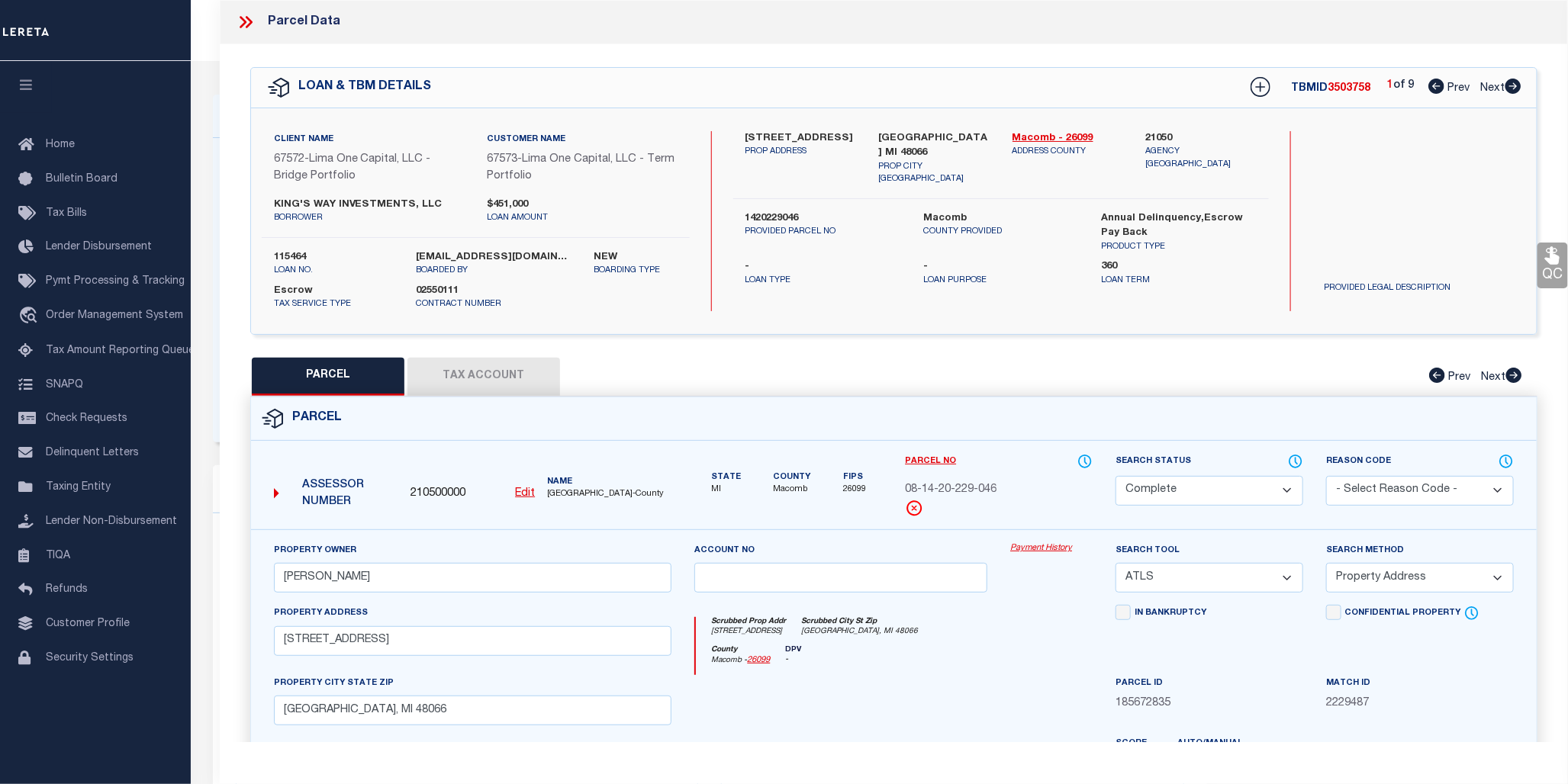
click at [1046, 546] on link "Payment History" at bounding box center [1051, 548] width 82 height 13
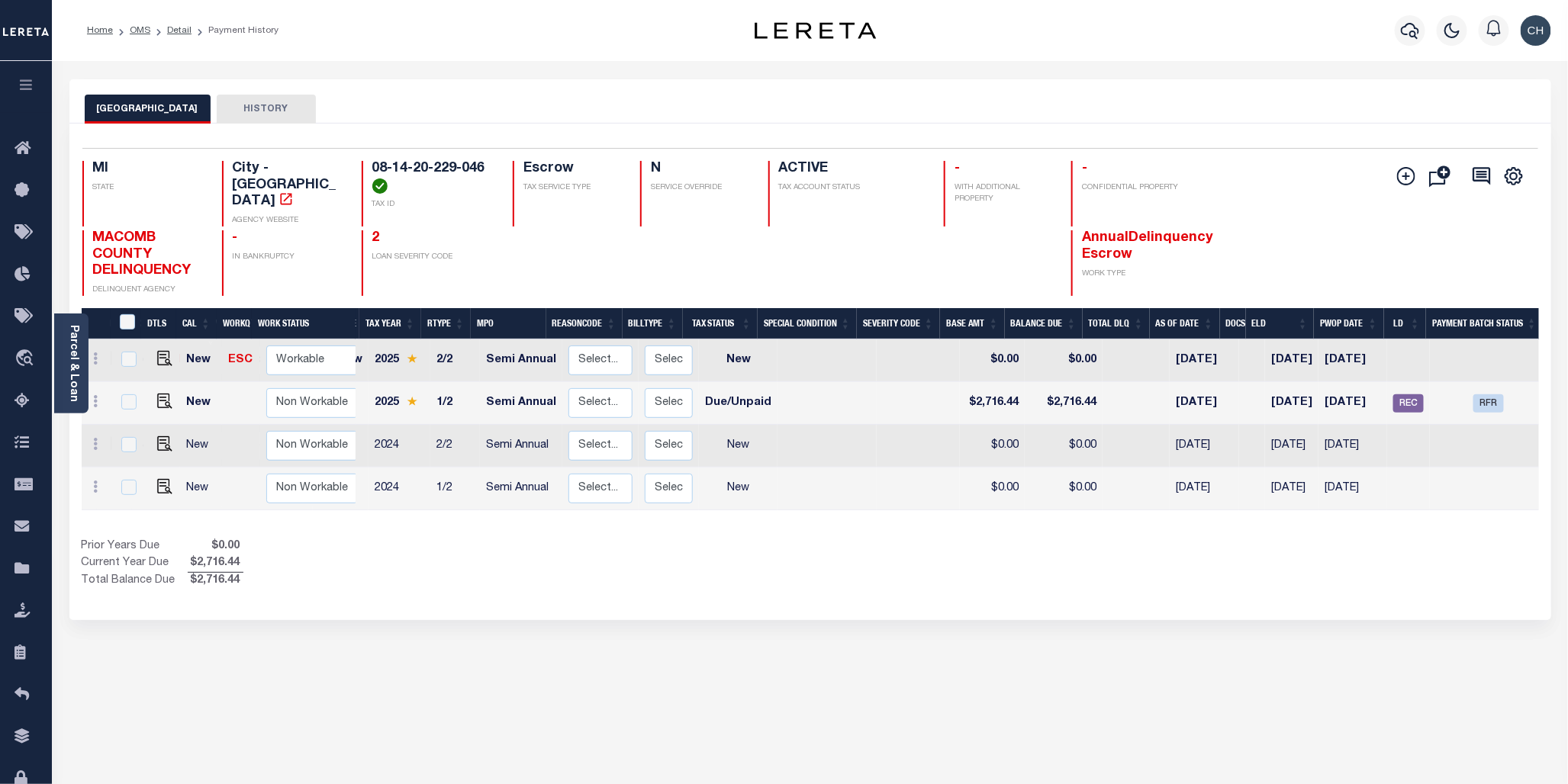
scroll to position [0, 79]
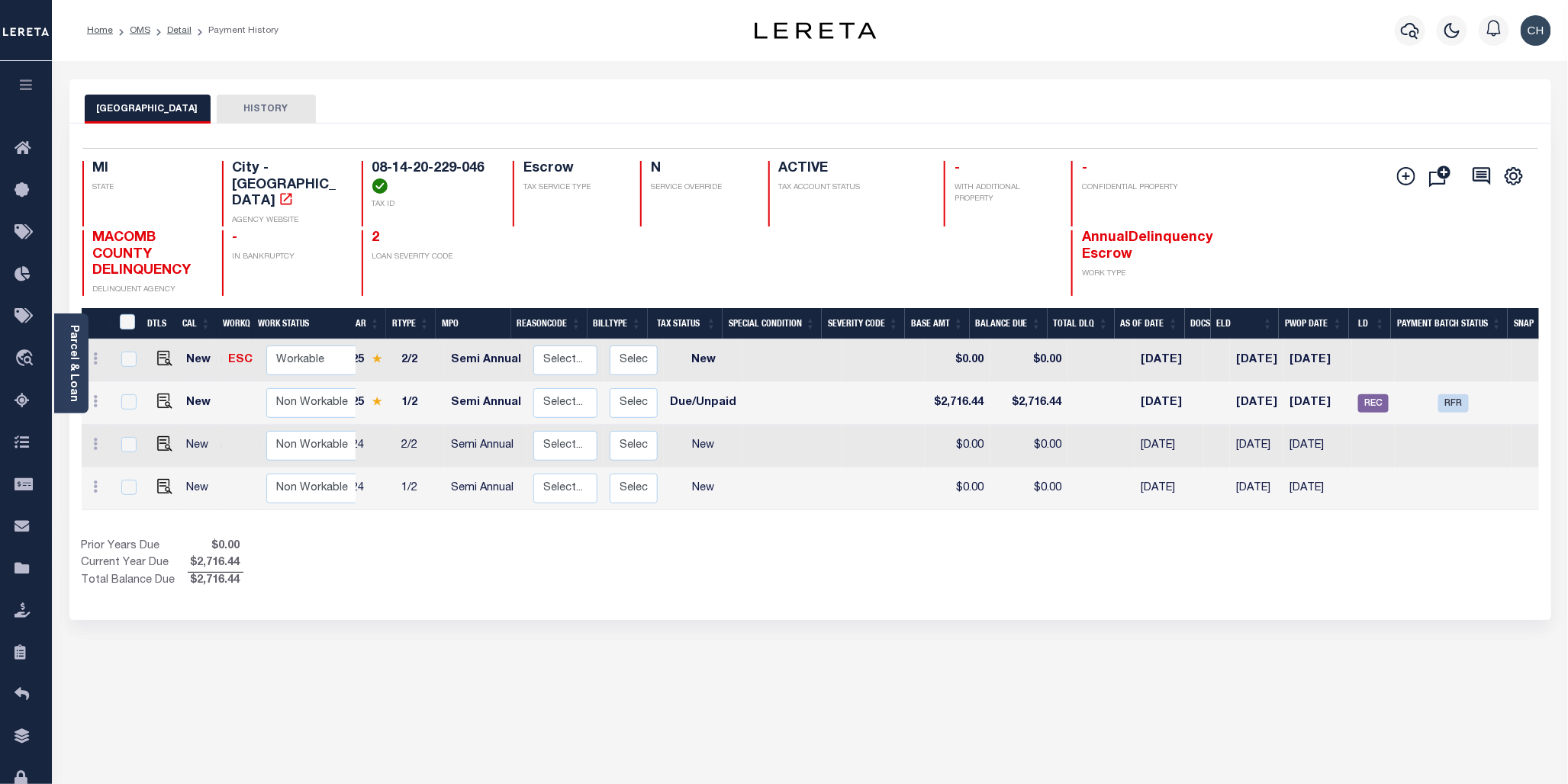
click at [1383, 76] on div "Parcel & Loan Loan Details 115464 LOAN NO ACTIVE" at bounding box center [810, 501] width 1505 height 879
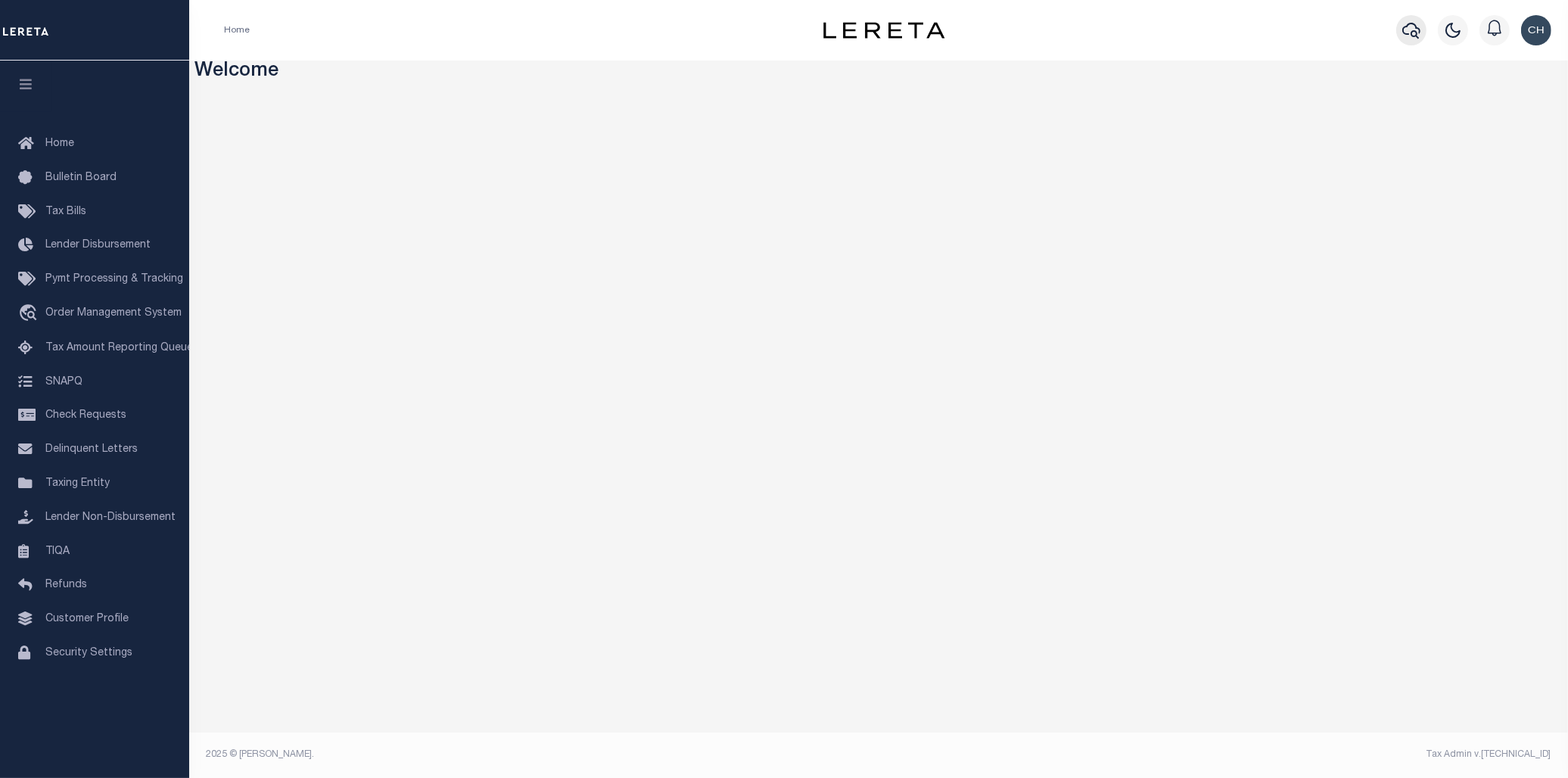
click at [1405, 28] on icon "button" at bounding box center [1411, 30] width 18 height 18
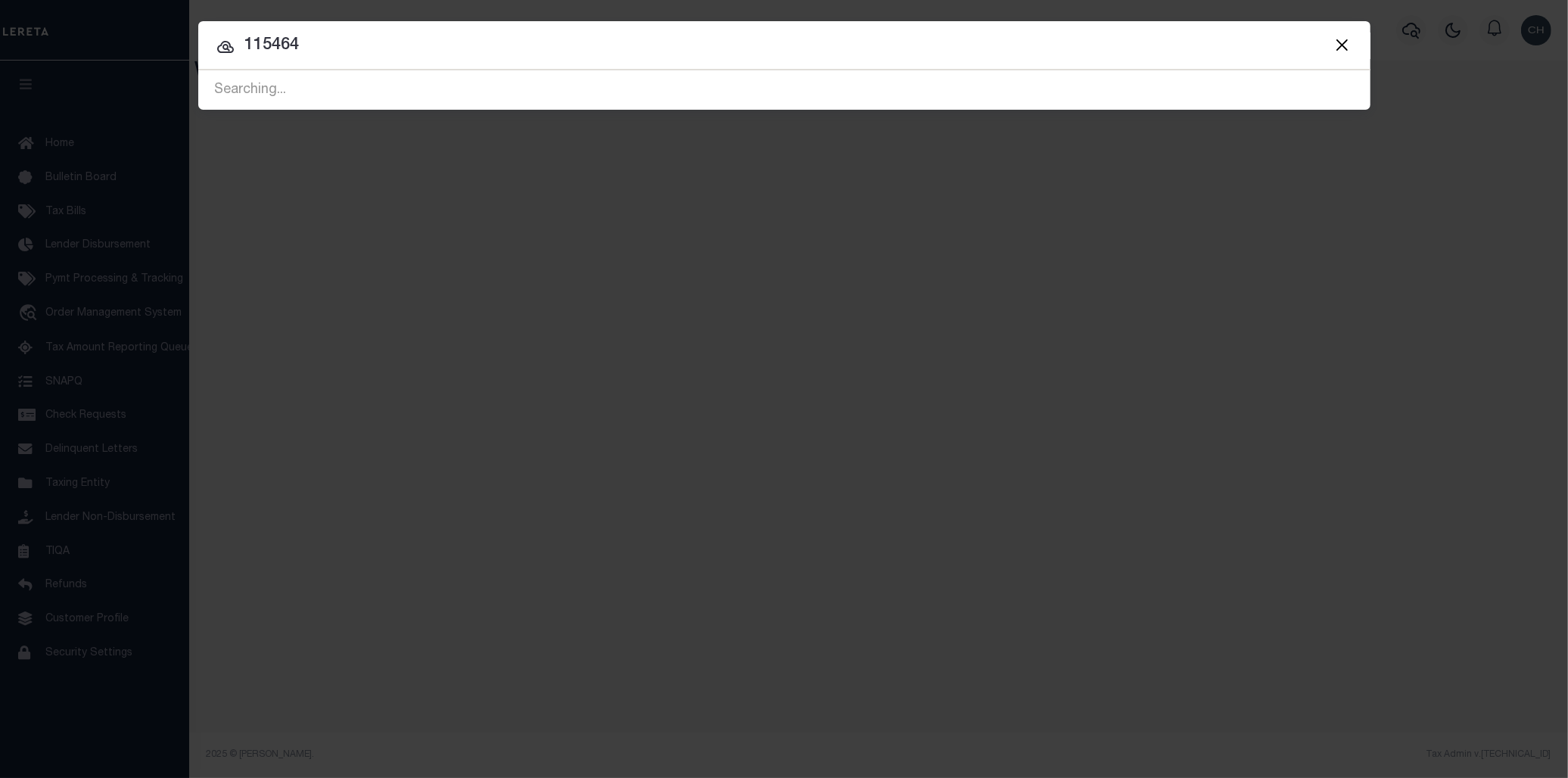
type input "115464"
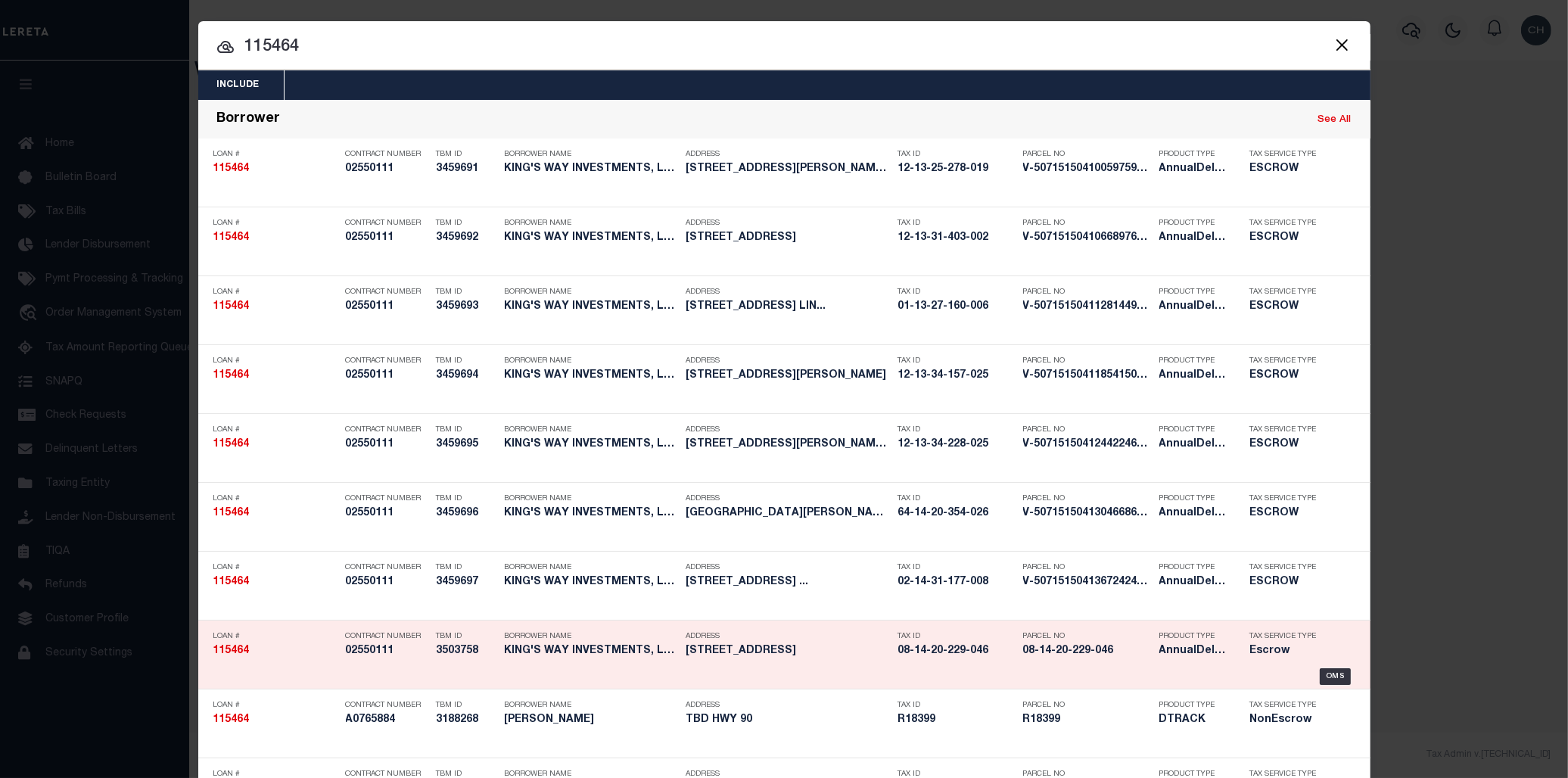
click at [1026, 648] on h5 "08-14-20-229-046" at bounding box center [1087, 651] width 129 height 13
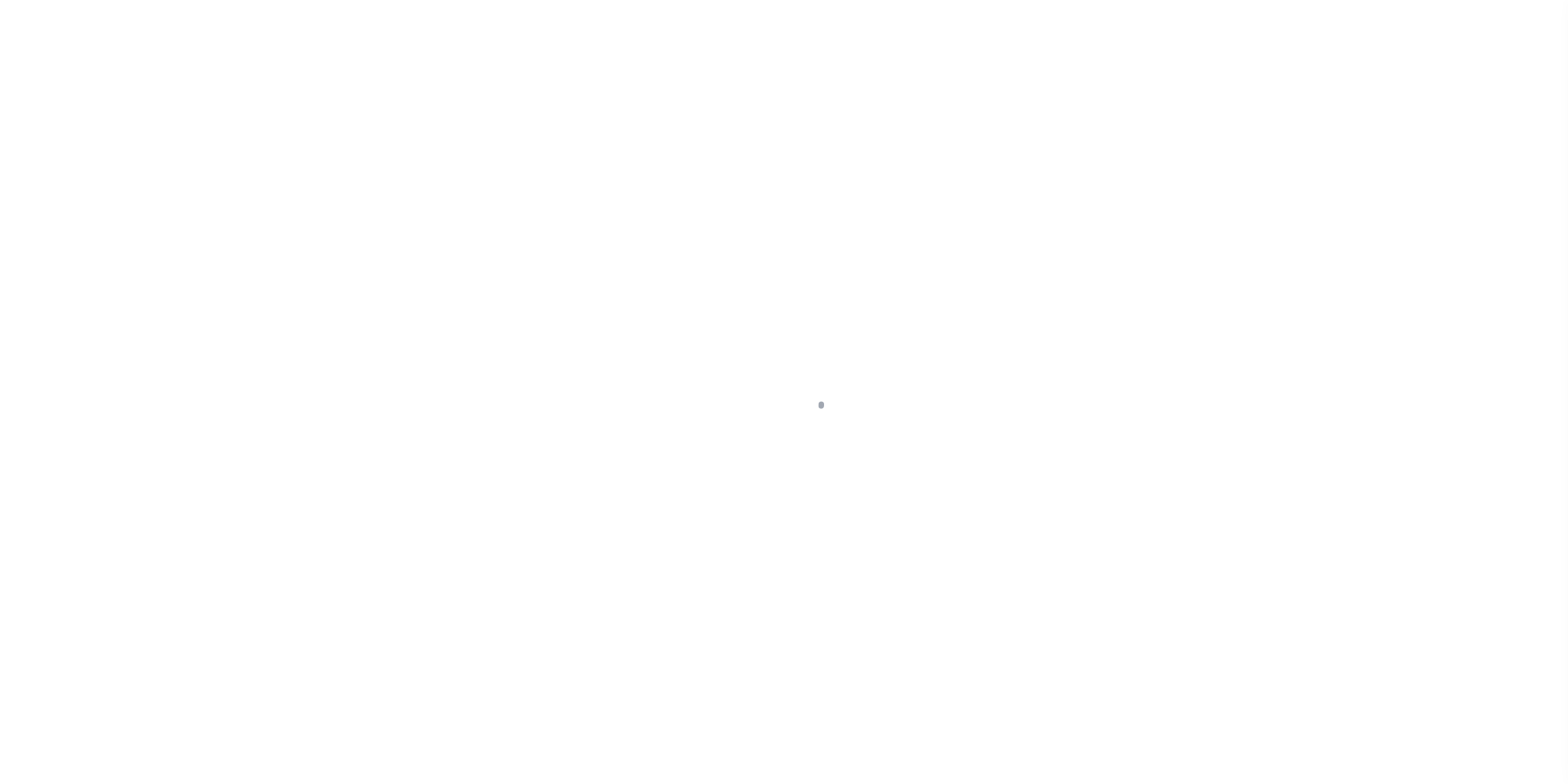
select select "Escrow"
type input "[STREET_ADDRESS]"
type input "1420229046"
type input "[GEOGRAPHIC_DATA] MI 48066"
type input "115464-4"
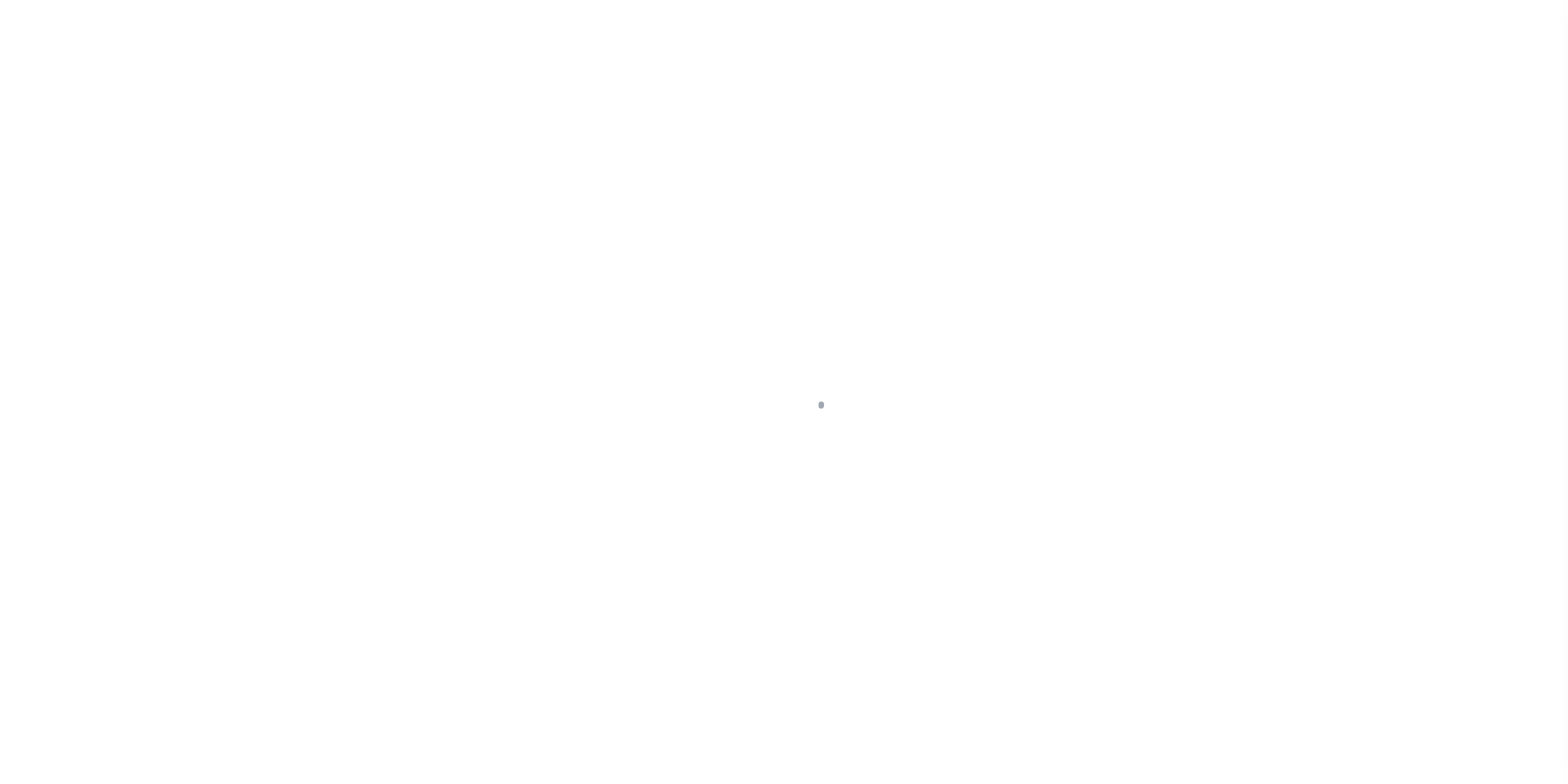
type input "MI"
select select
select select "2"
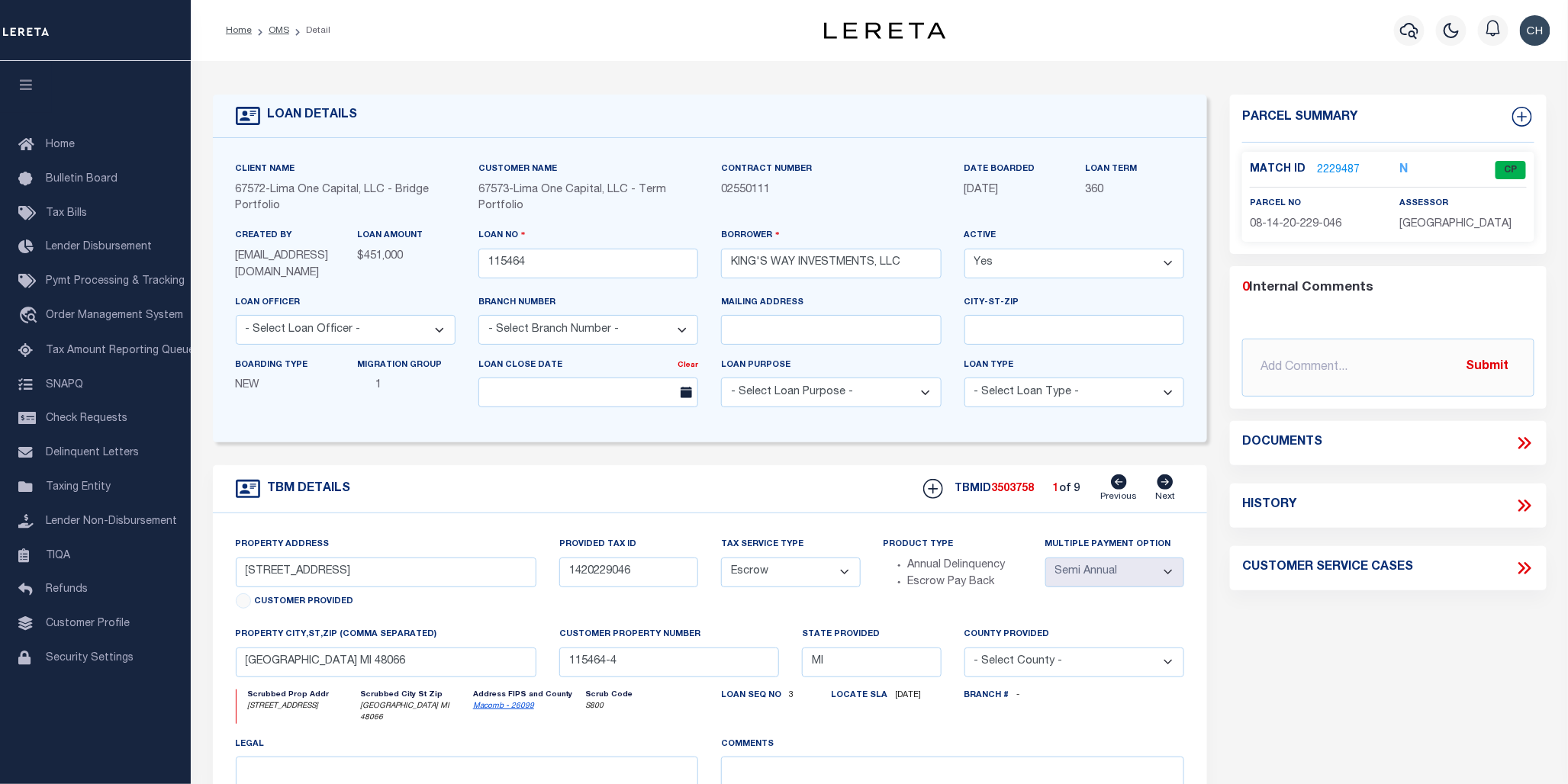
click at [1322, 170] on link "2229487" at bounding box center [1339, 170] width 43 height 16
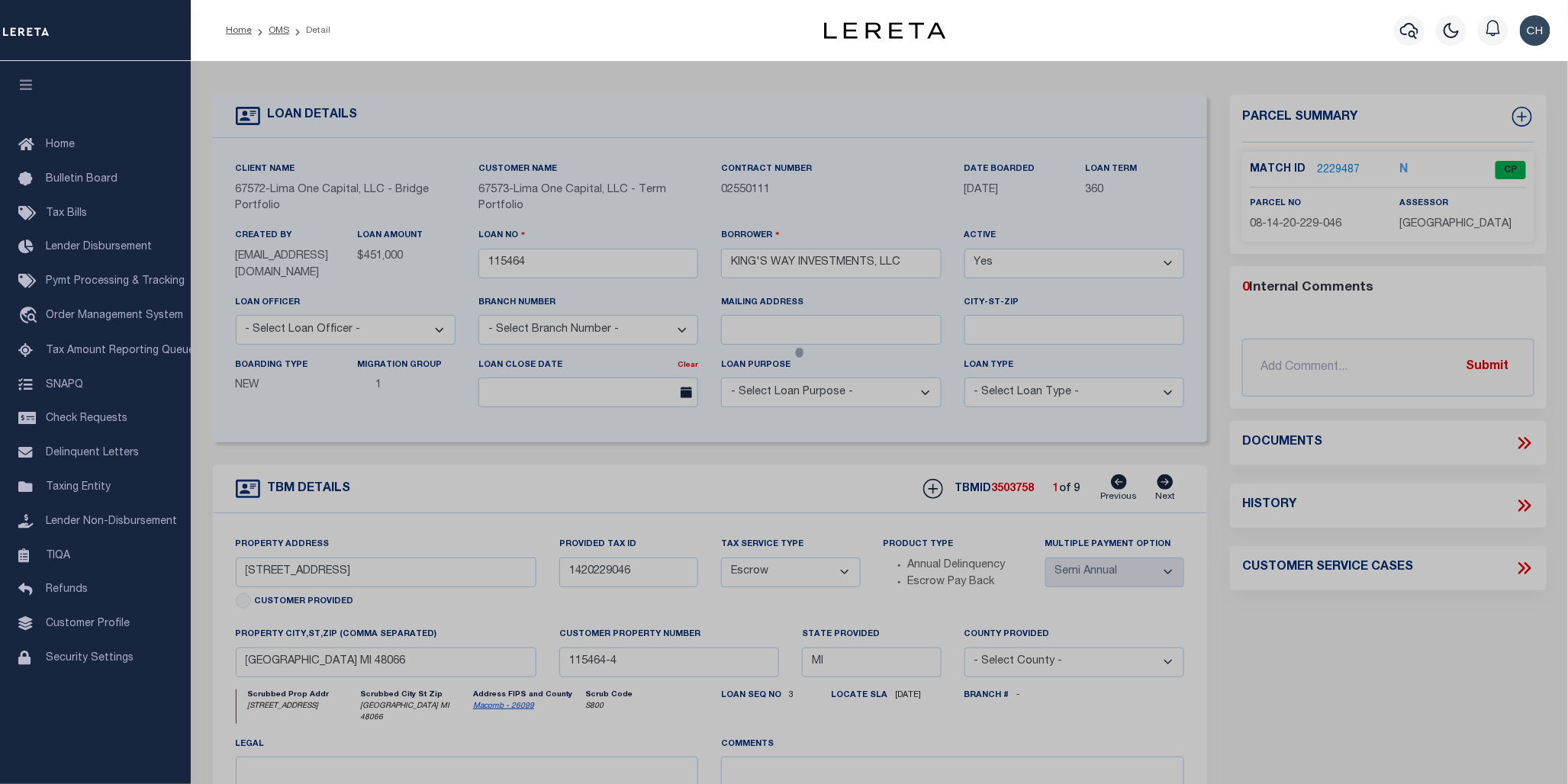
checkbox input "false"
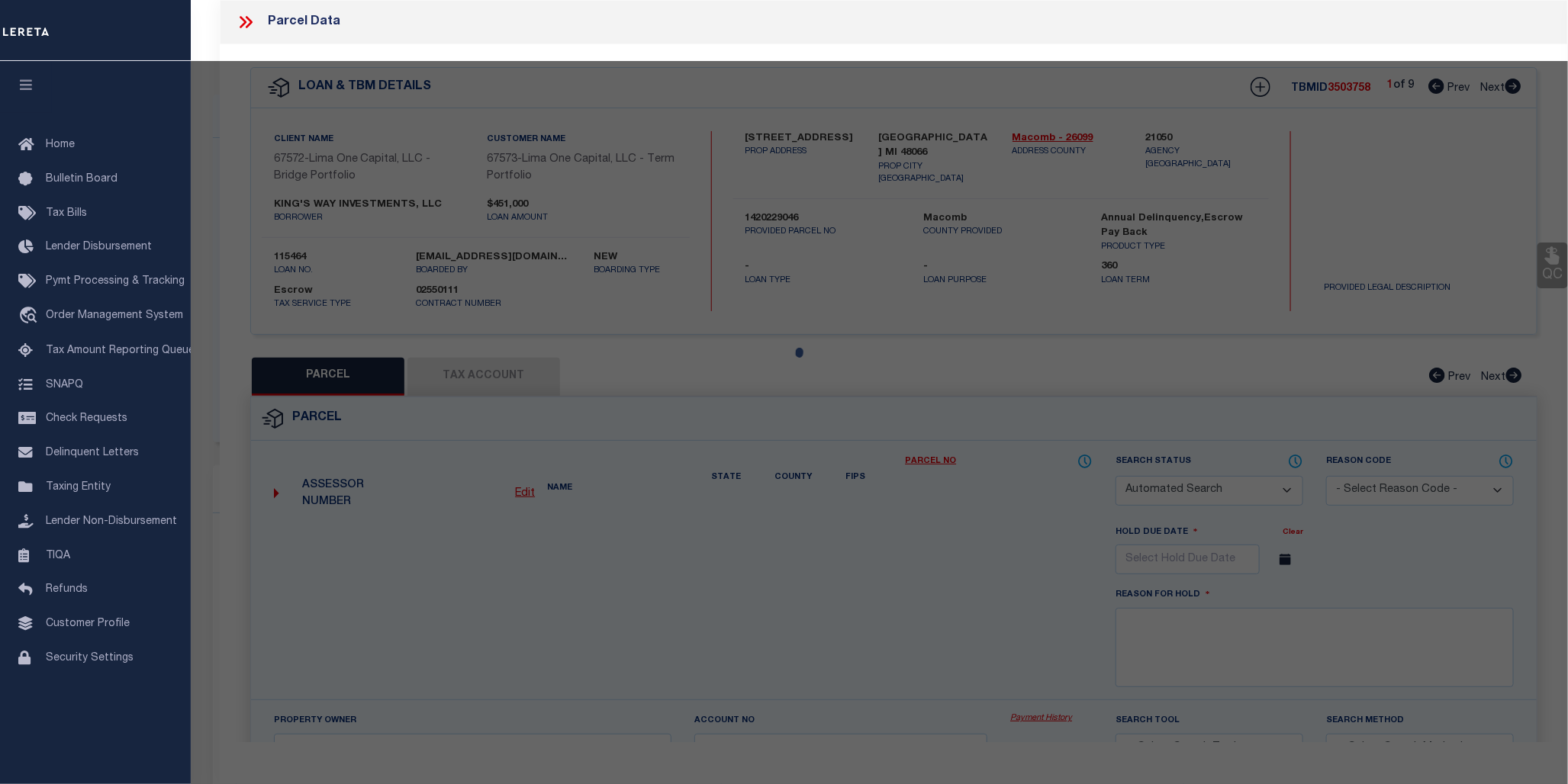
select select "CP"
type input "SIMON,ZAIDEE"
select select "ATL"
select select "ADD"
type input "26630 OAK ST"
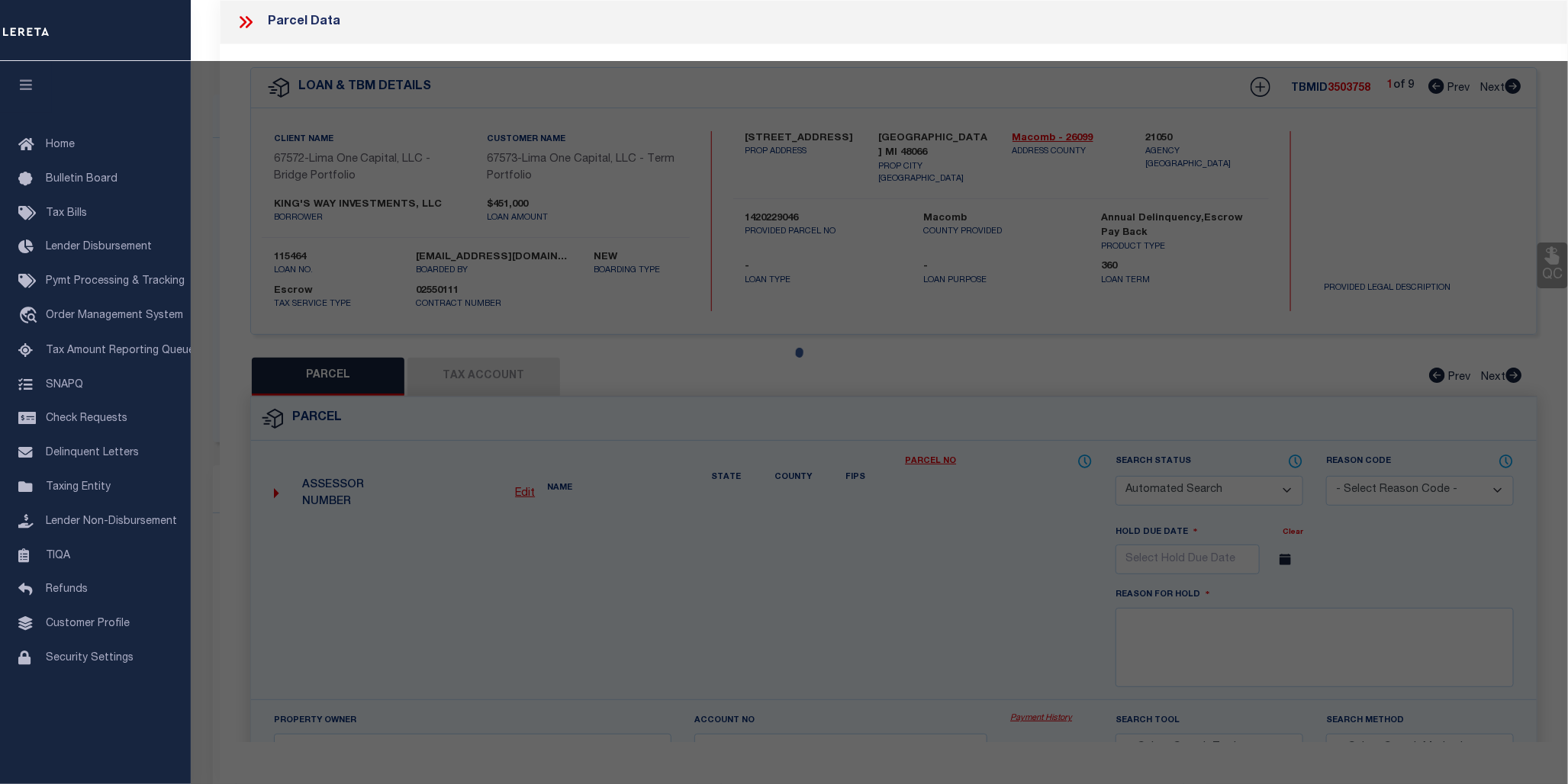
checkbox input "false"
type input "ROSEVILLE, MI 48066"
type textarea "ROSEVILLE FARMS #5 N 73.75 FT LOT 26"
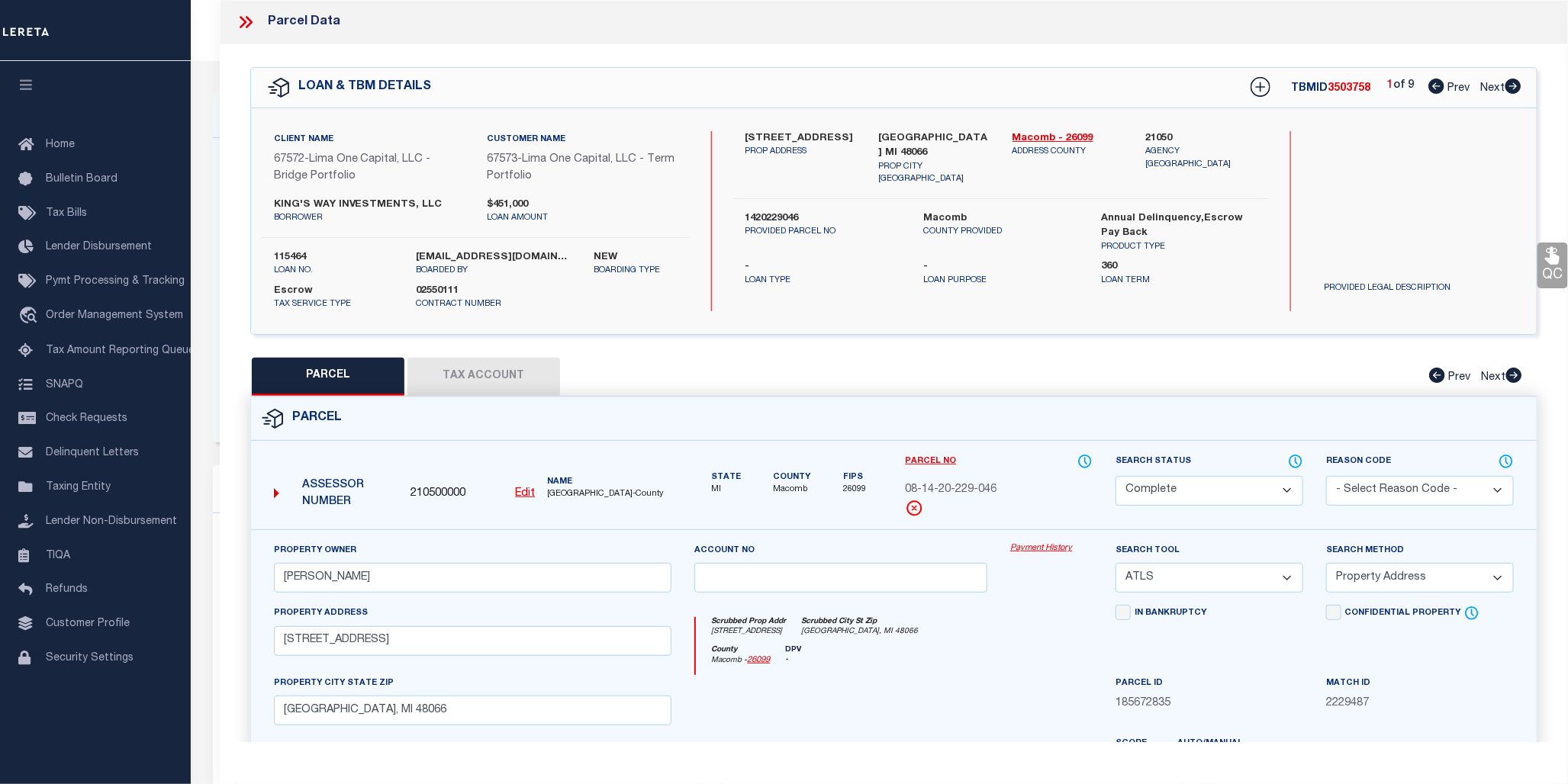
click at [1021, 552] on link "Payment History" at bounding box center [1051, 548] width 82 height 13
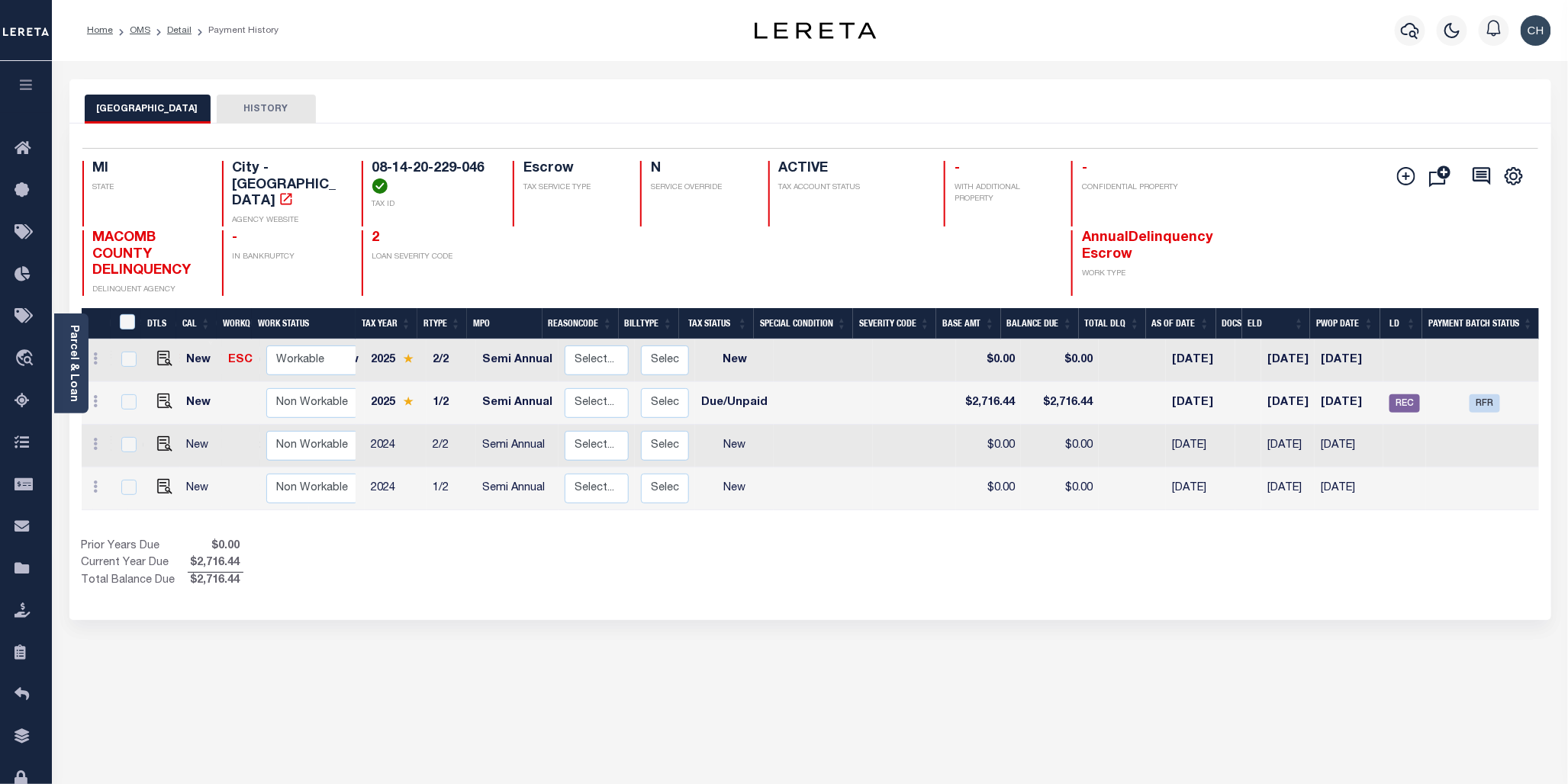
scroll to position [0, 49]
click at [1481, 394] on span "RFR" at bounding box center [1484, 404] width 31 height 18
checkbox input "true"
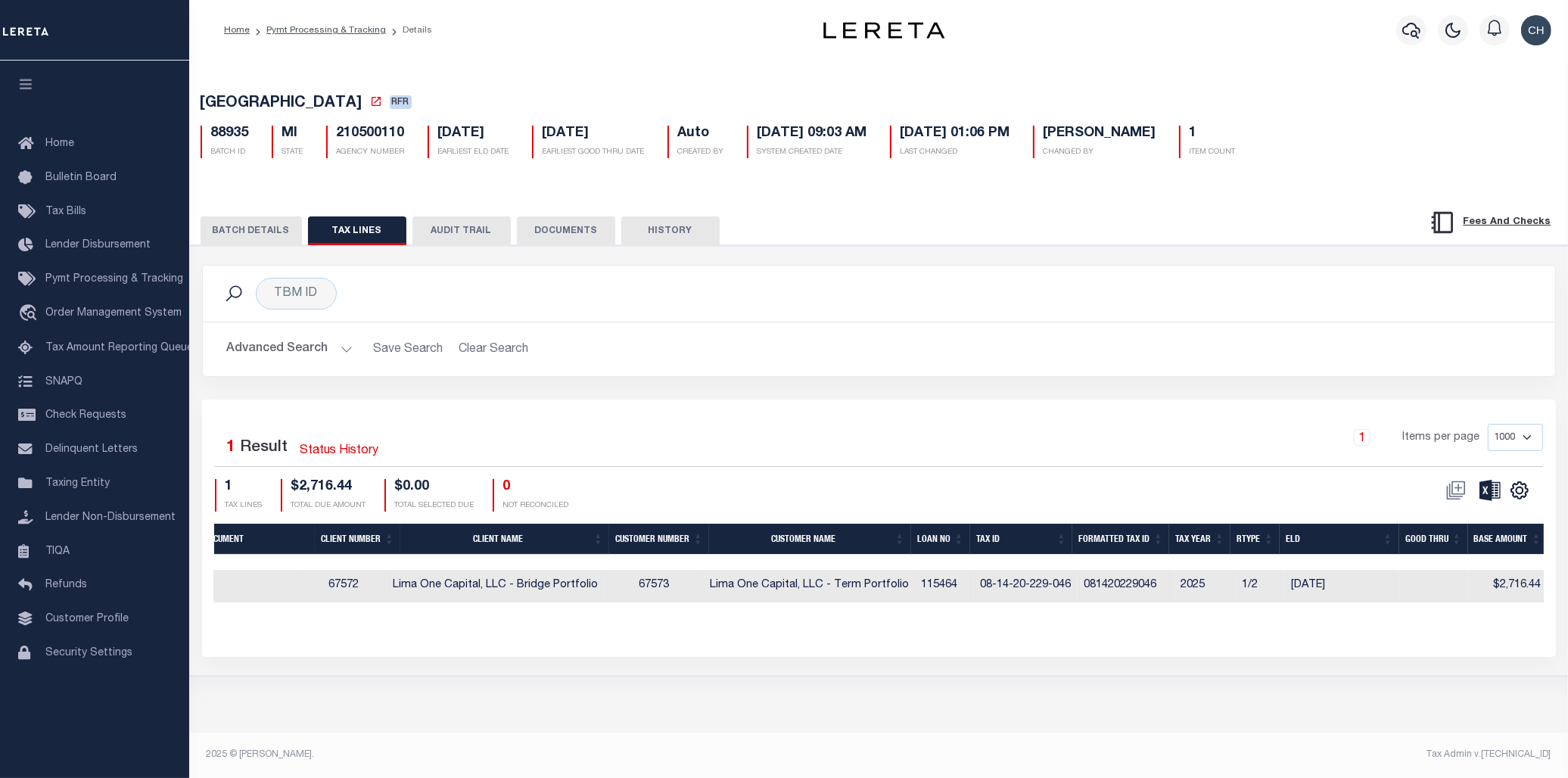
scroll to position [0, 540]
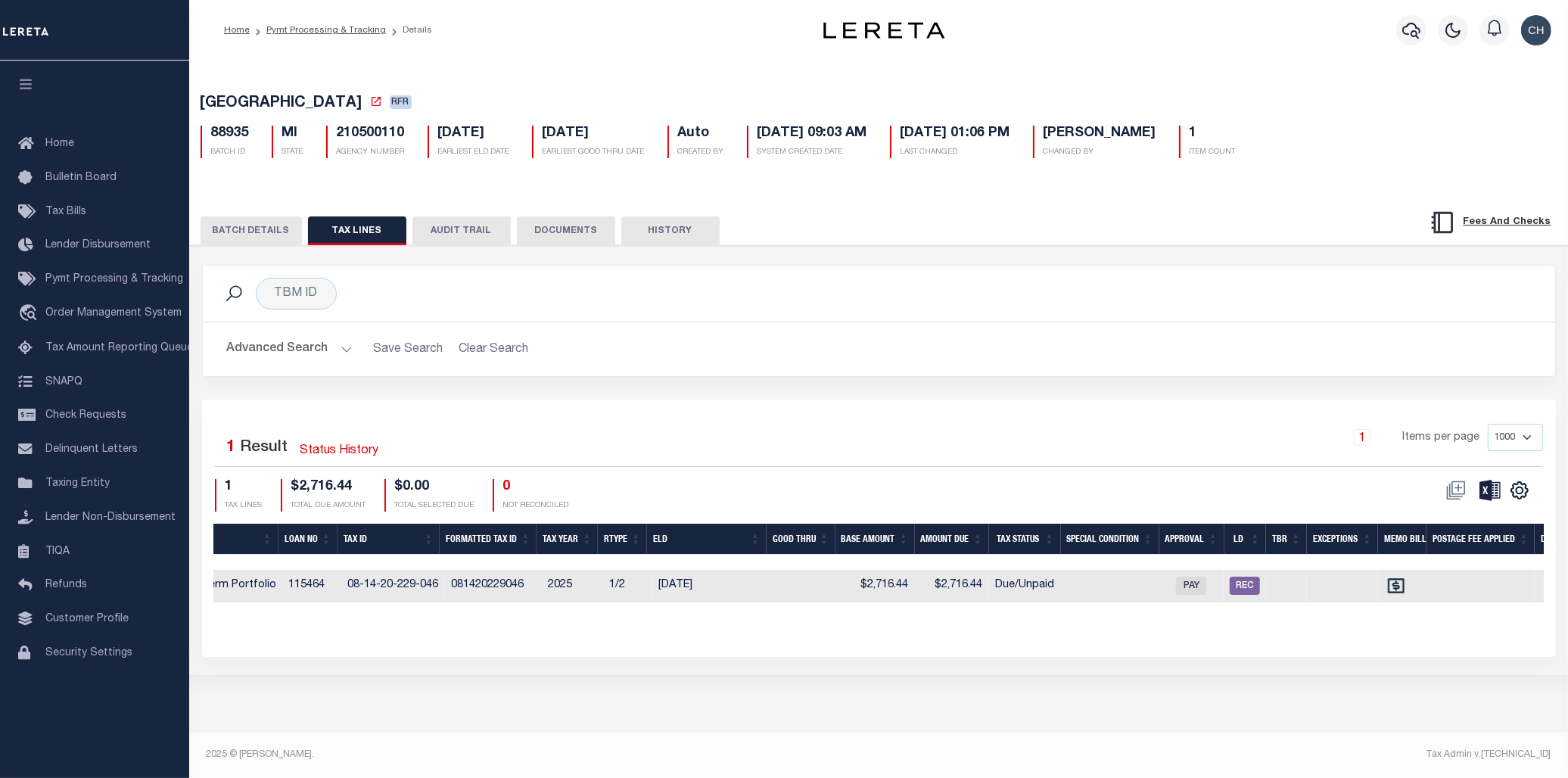
click at [1396, 130] on div "88935 BATCH ID MI STATE 210500110 AGENCY NUMBER [DATE] EARLIEST ELD DATE [DATE]…" at bounding box center [879, 136] width 1380 height 45
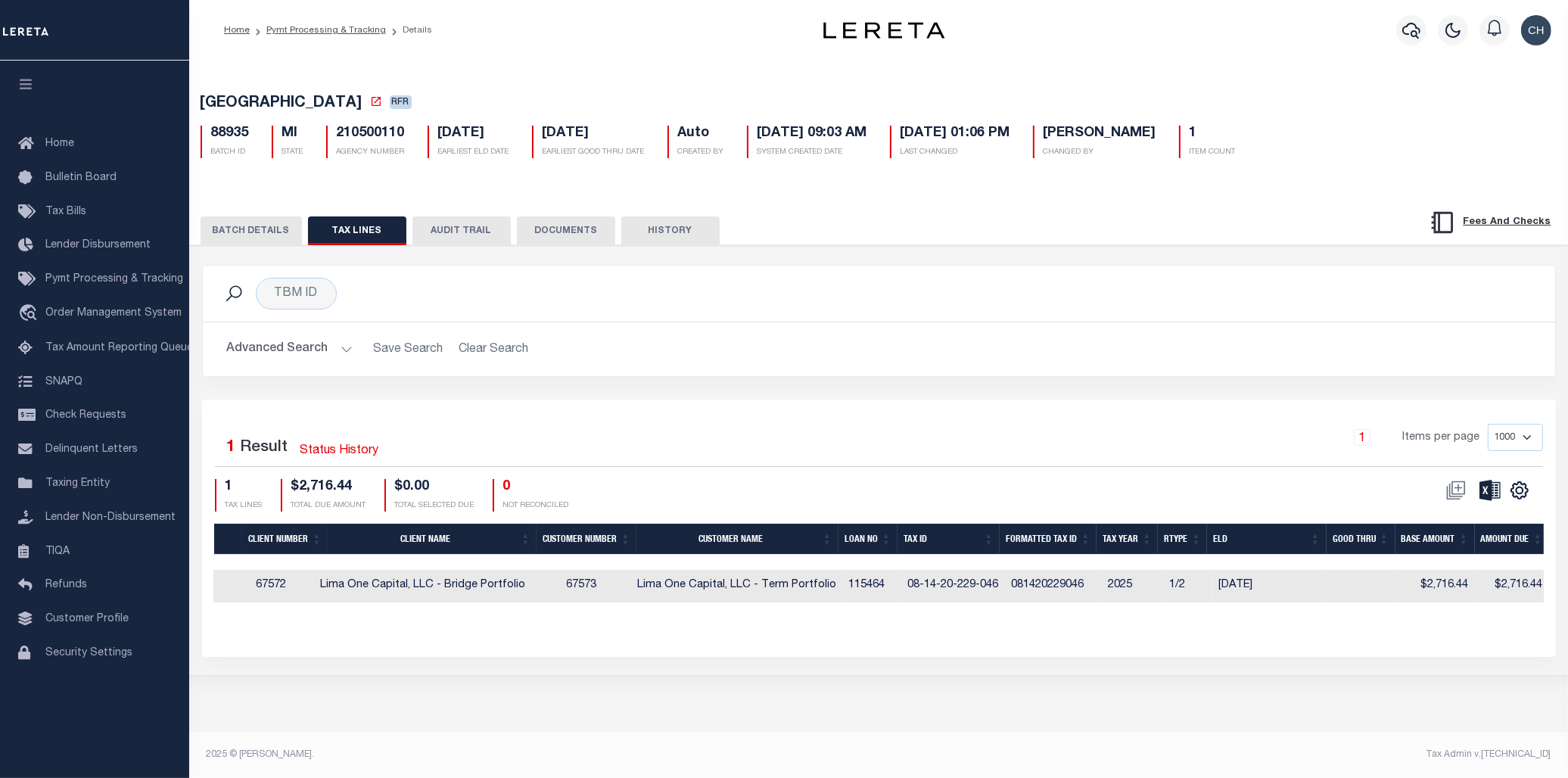
scroll to position [0, 746]
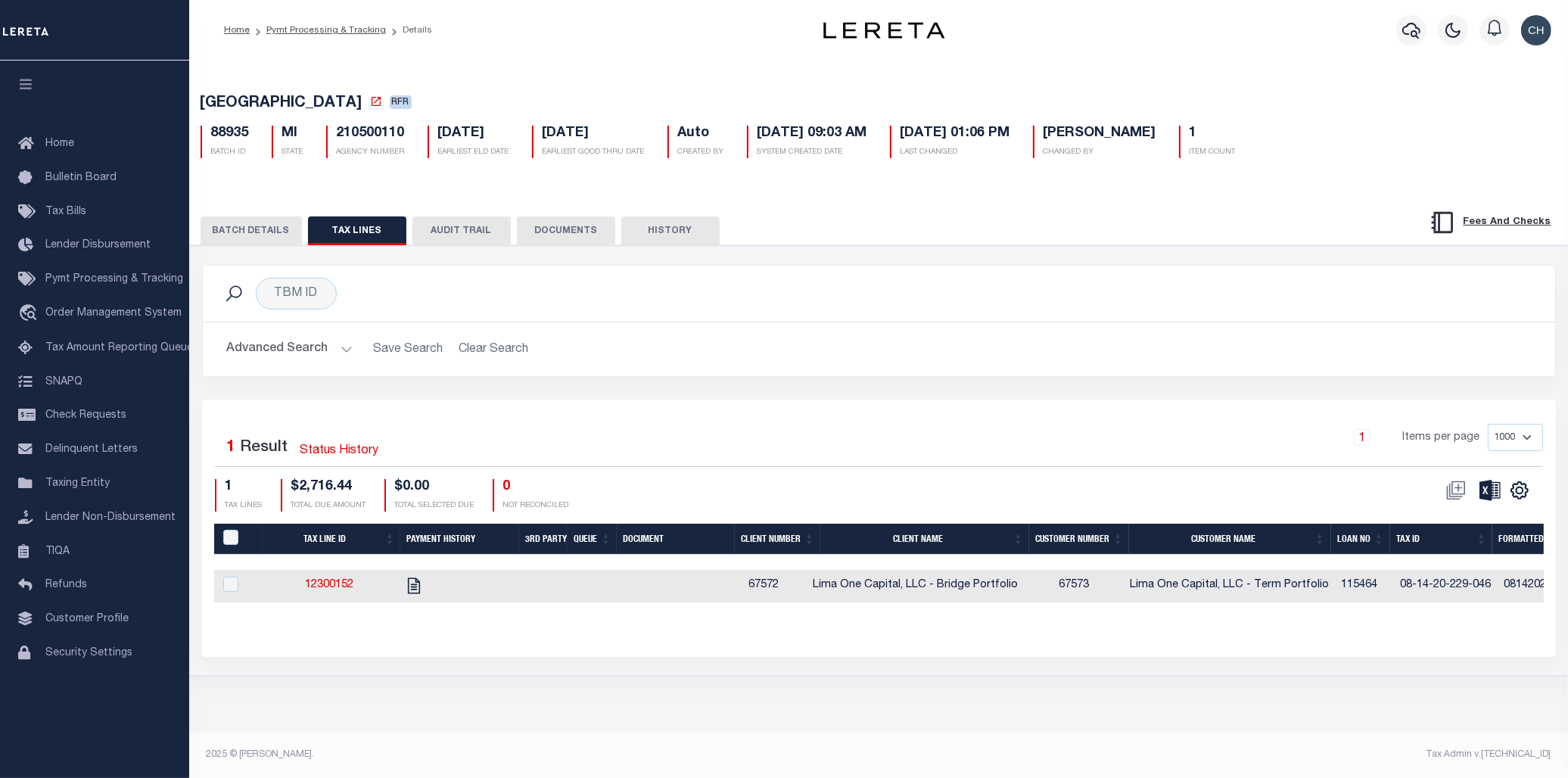
click at [235, 239] on button "BATCH DETAILS" at bounding box center [250, 231] width 101 height 29
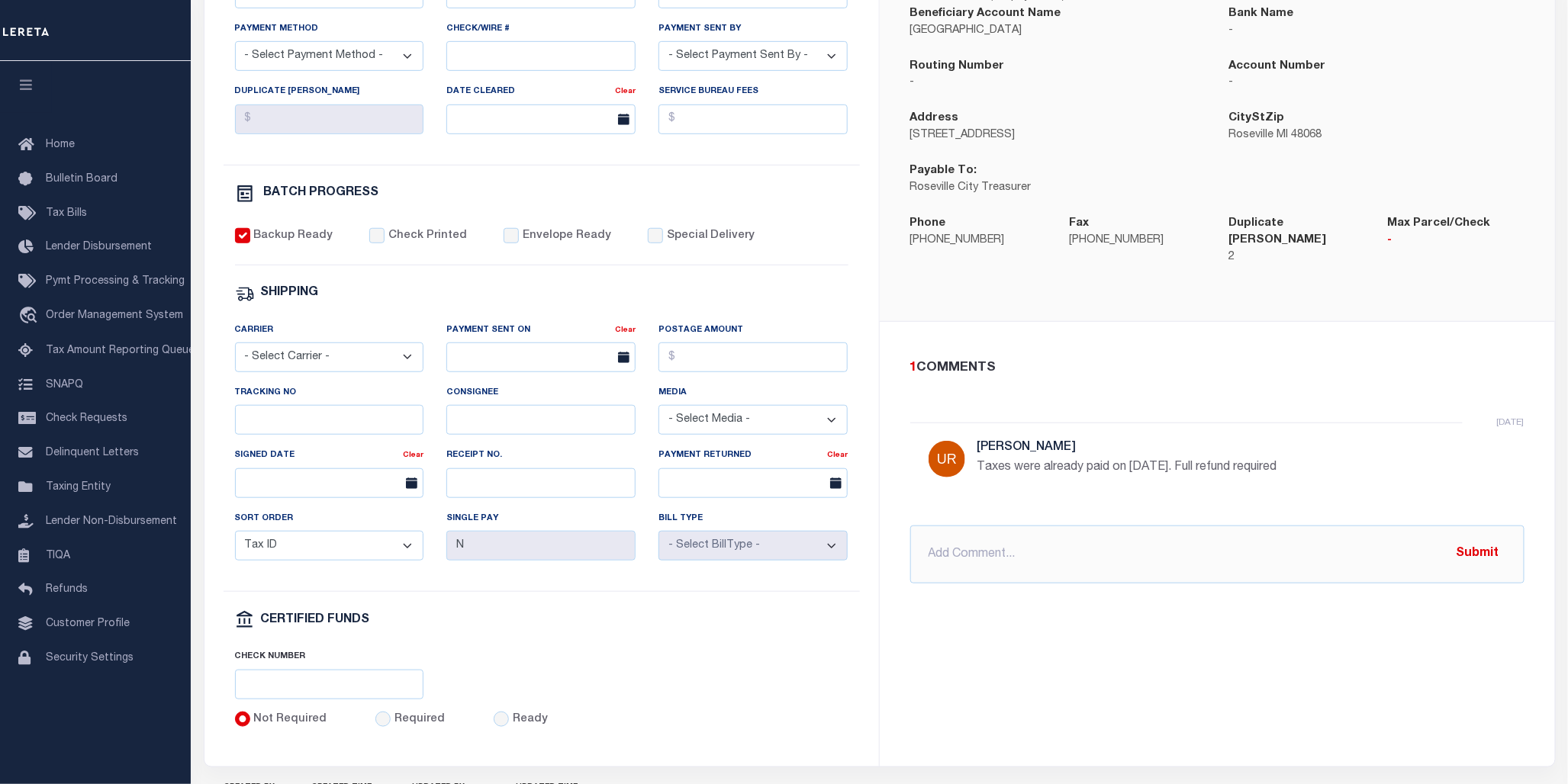
drag, startPoint x: 973, startPoint y: 455, endPoint x: 1300, endPoint y: 460, distance: 327.0
click at [1300, 460] on div "[DATE] [PERSON_NAME] were already paid on [DATE]. Full refund required" at bounding box center [1217, 465] width 614 height 84
drag, startPoint x: 1300, startPoint y: 460, endPoint x: 1219, endPoint y: 458, distance: 81.0
copy p "Taxes were already paid on [DATE]. Full refund required"
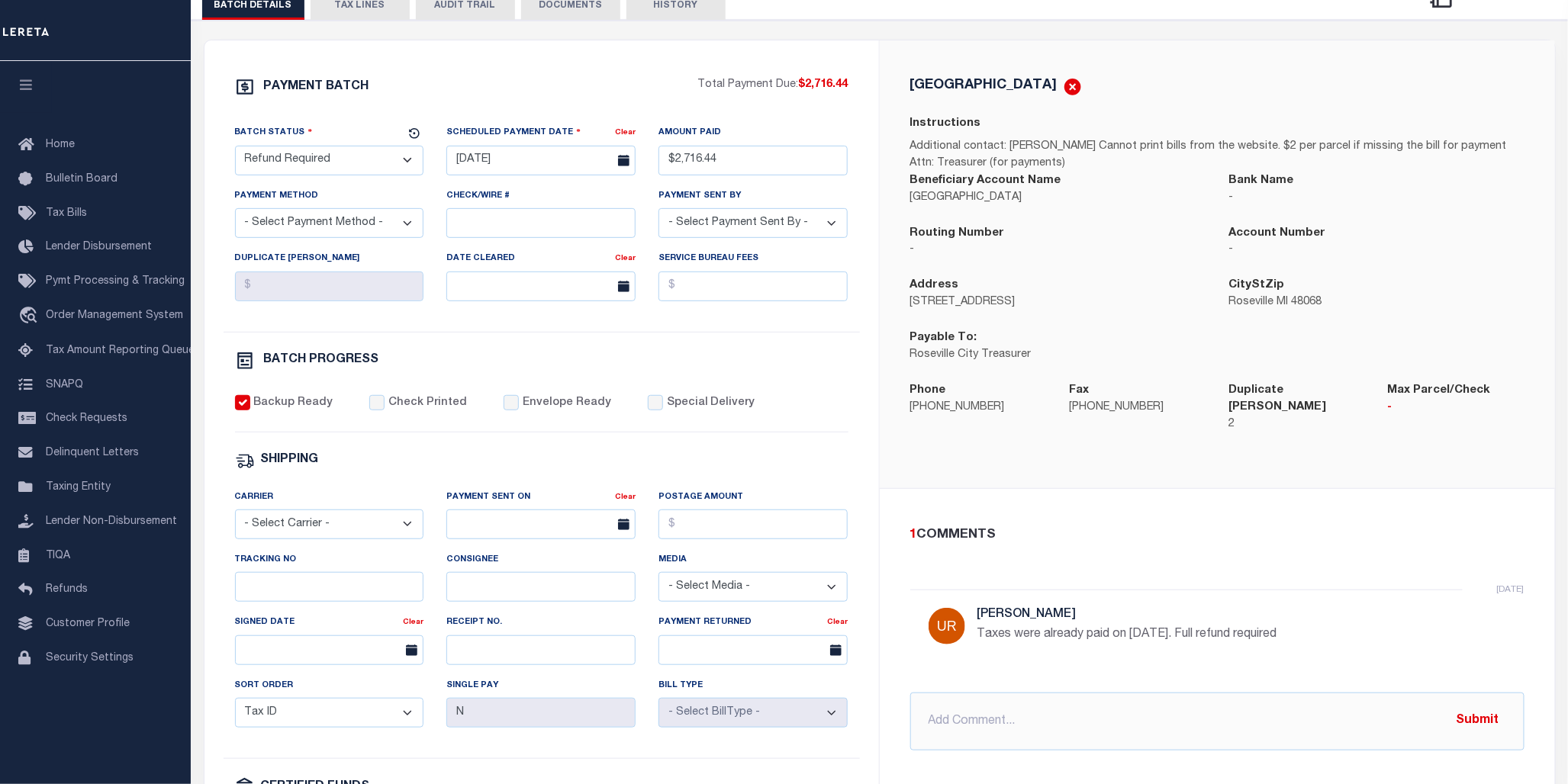
scroll to position [173, 0]
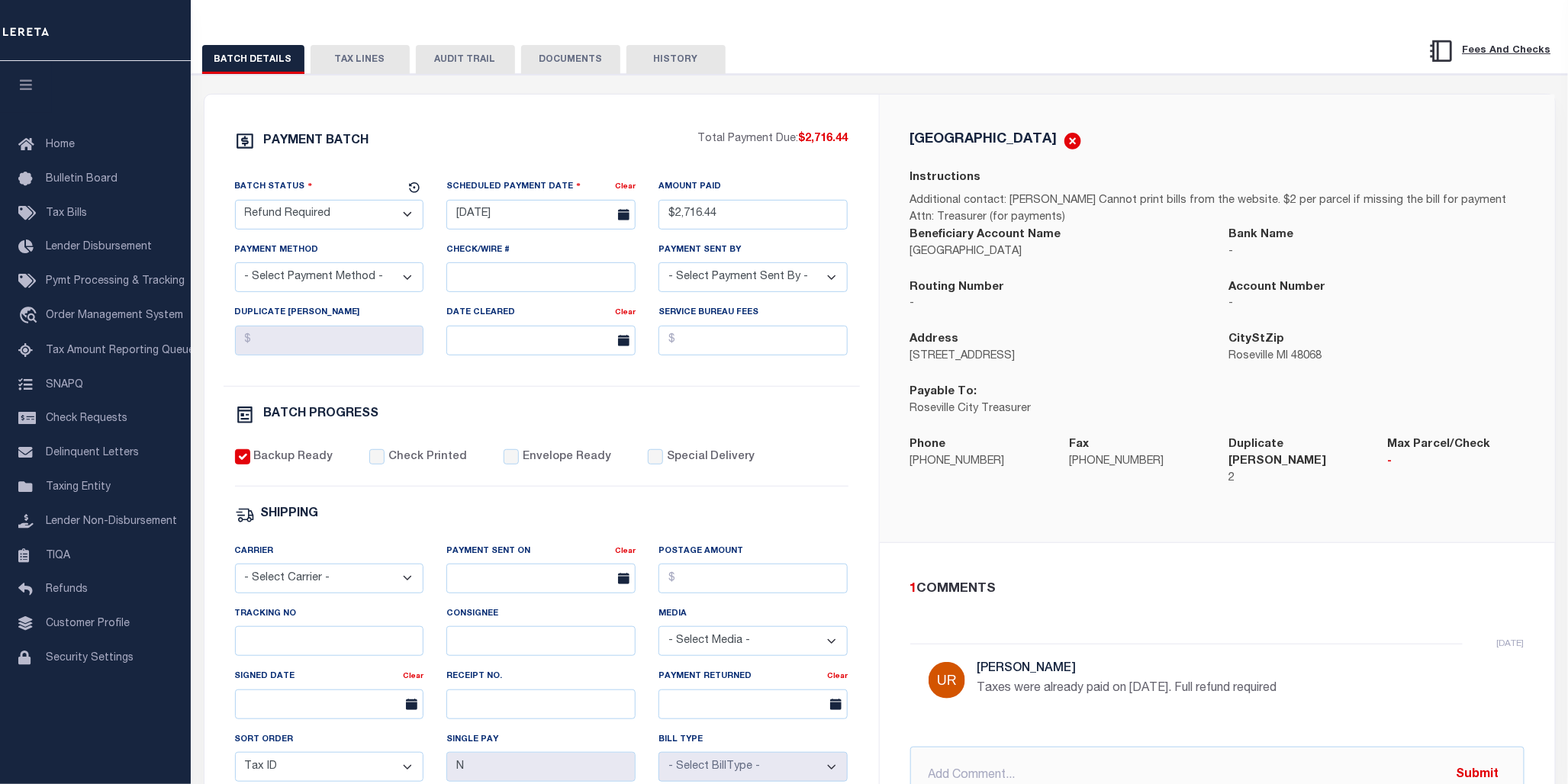
click at [1429, 390] on div "Address [STREET_ADDRESS] CityStZip [GEOGRAPHIC_DATA] MI 48068 Payable To: Rosev…" at bounding box center [1217, 384] width 637 height 105
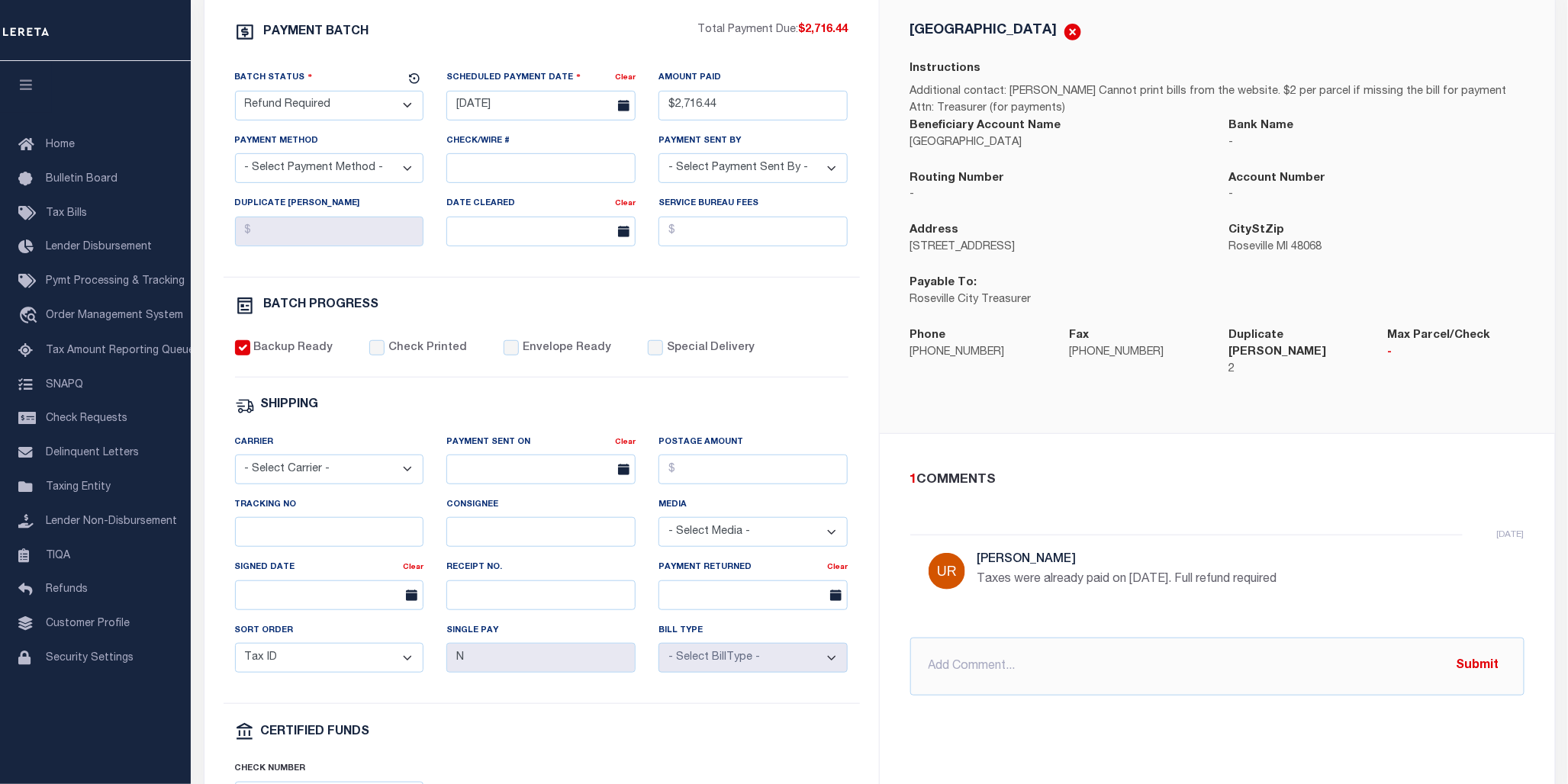
scroll to position [157, 0]
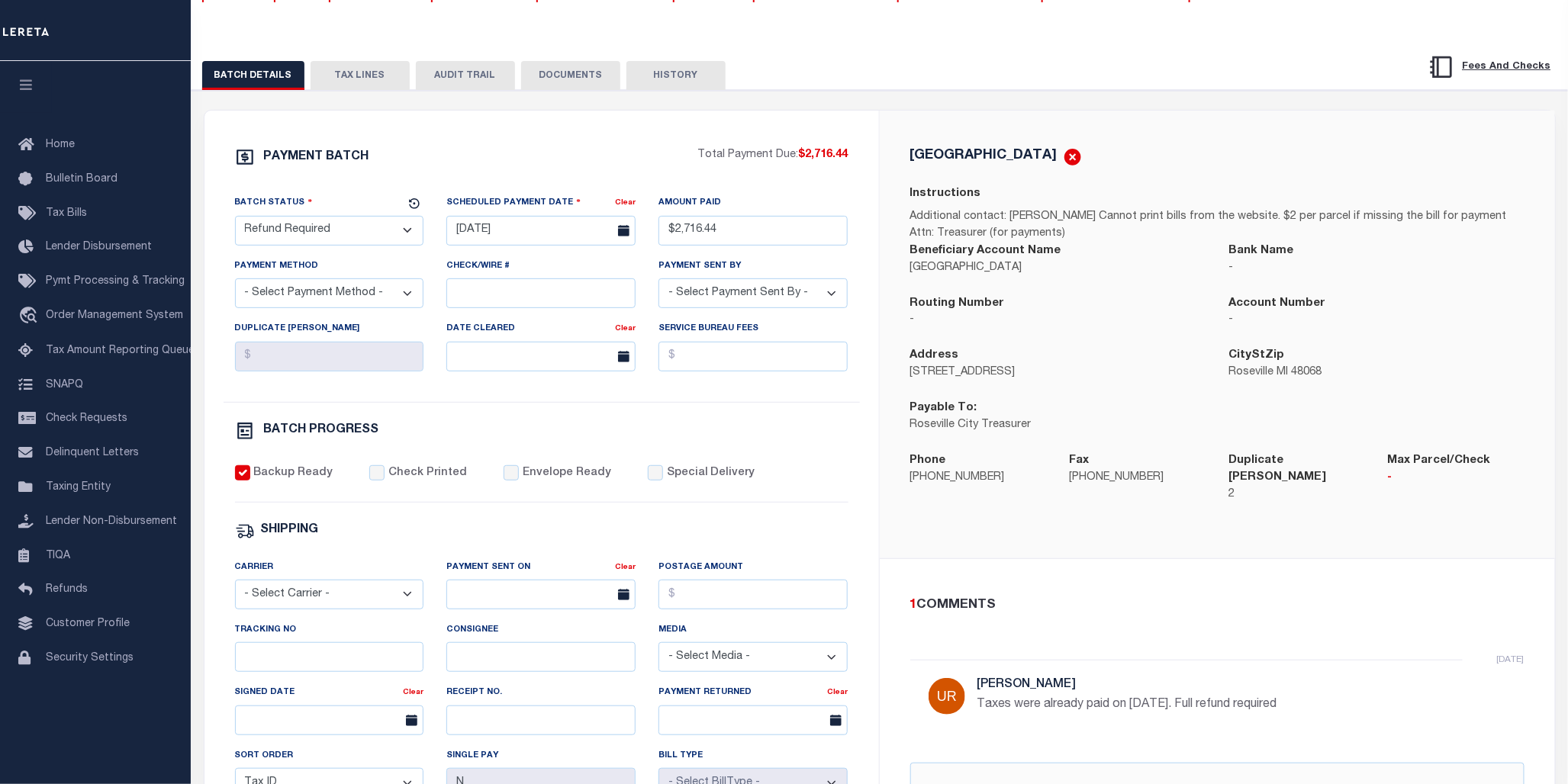
click at [1438, 317] on p "-" at bounding box center [1377, 321] width 296 height 17
click at [85, 216] on span "Tax Bills" at bounding box center [67, 213] width 41 height 11
